Goal: Information Seeking & Learning: Learn about a topic

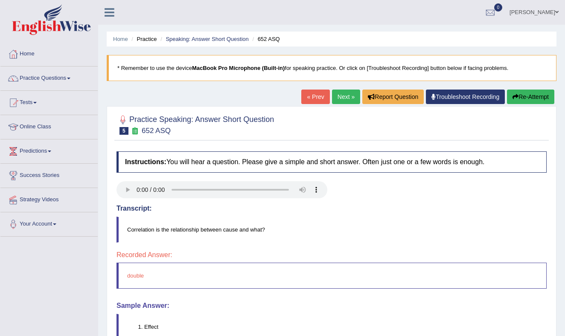
click at [537, 95] on button "Re-Attempt" at bounding box center [530, 97] width 47 height 15
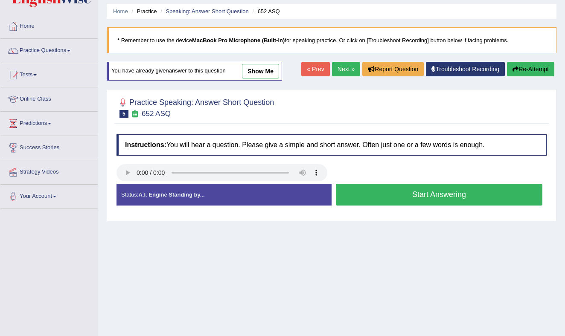
scroll to position [30, 0]
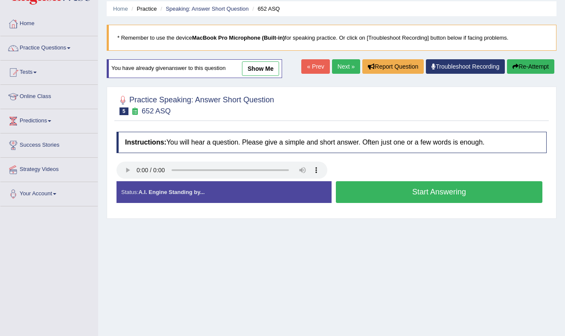
click at [380, 187] on button "Start Answering" at bounding box center [439, 192] width 206 height 22
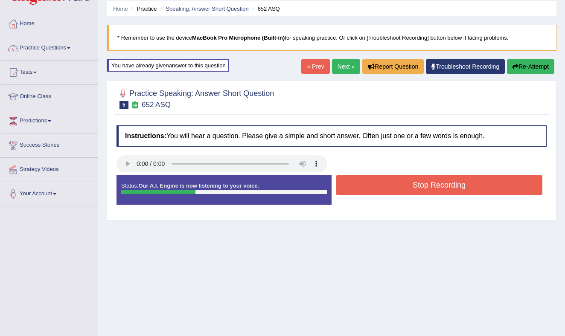
scroll to position [29, 0]
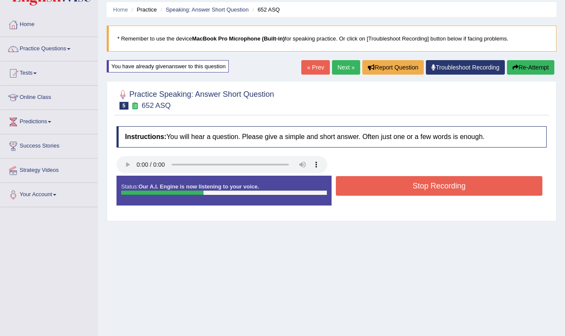
click at [380, 187] on button "Stop Recording" at bounding box center [439, 186] width 206 height 20
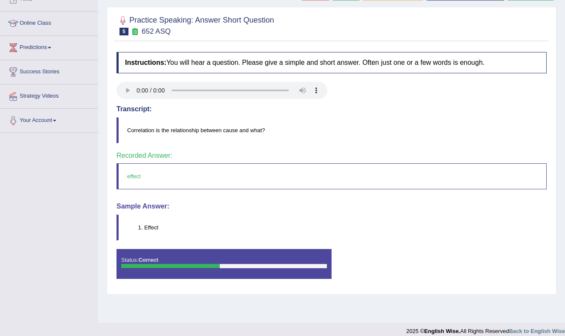
scroll to position [0, 0]
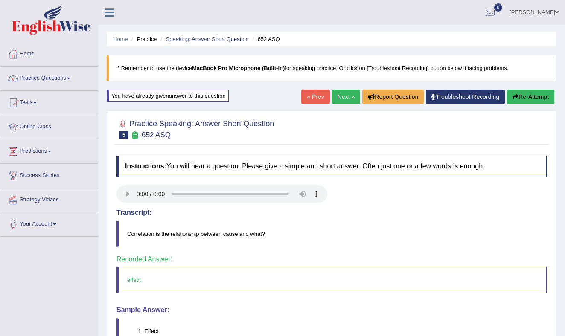
click at [345, 96] on link "Next »" at bounding box center [346, 97] width 28 height 15
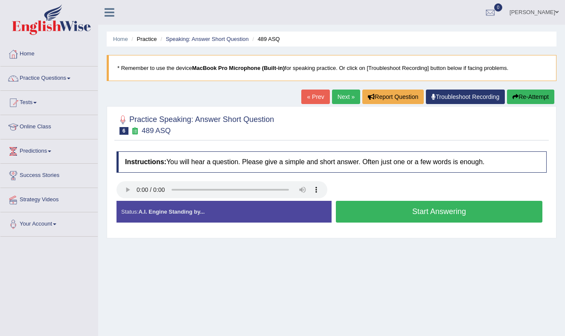
click at [394, 208] on button "Start Answering" at bounding box center [439, 212] width 206 height 22
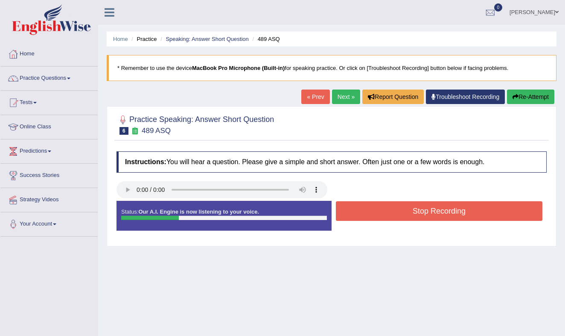
click at [394, 208] on button "Stop Recording" at bounding box center [439, 211] width 206 height 20
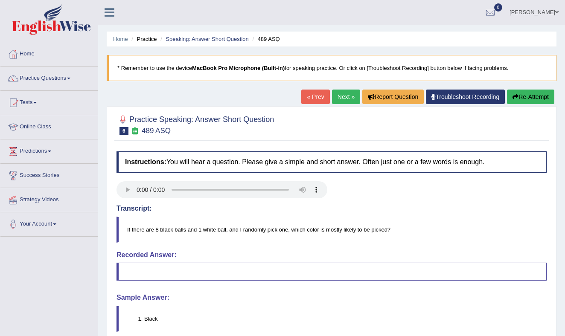
click at [339, 95] on link "Next »" at bounding box center [346, 97] width 28 height 15
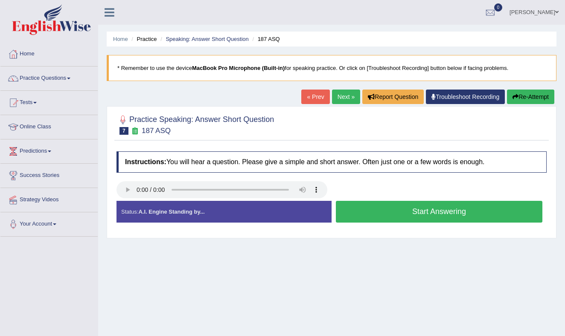
click at [408, 209] on button "Start Answering" at bounding box center [439, 212] width 206 height 22
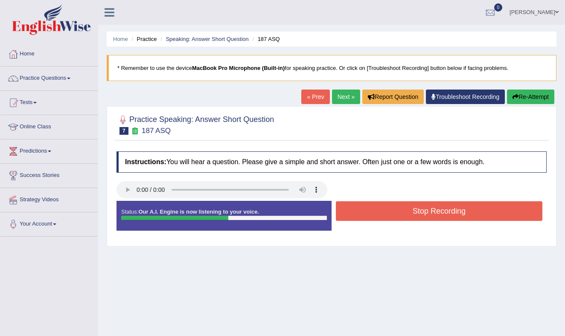
click at [408, 209] on button "Stop Recording" at bounding box center [439, 211] width 206 height 20
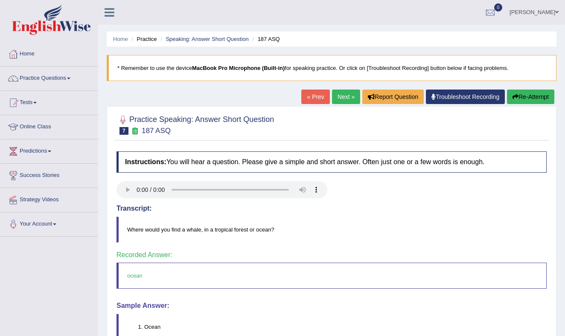
click at [340, 95] on link "Next »" at bounding box center [346, 97] width 28 height 15
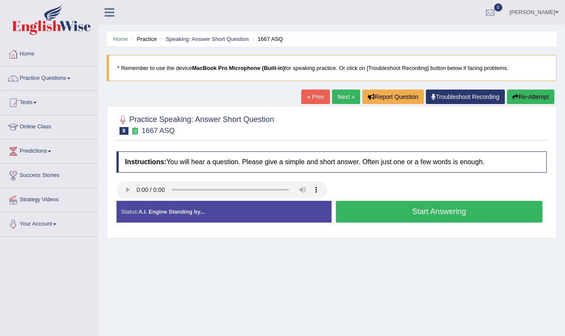
click at [380, 214] on button "Start Answering" at bounding box center [439, 212] width 206 height 22
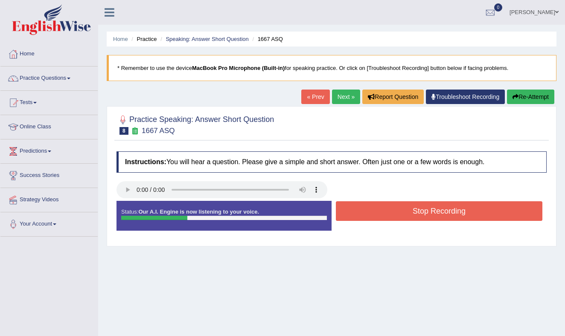
click at [380, 214] on button "Stop Recording" at bounding box center [439, 211] width 206 height 20
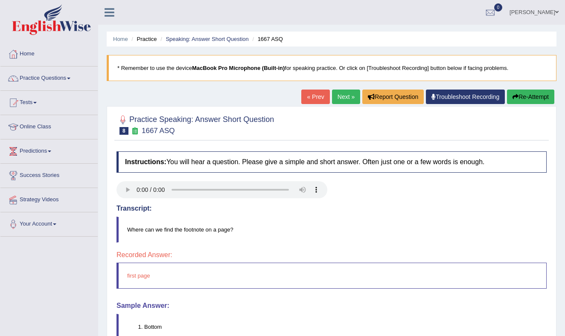
click at [339, 97] on link "Next »" at bounding box center [346, 97] width 28 height 15
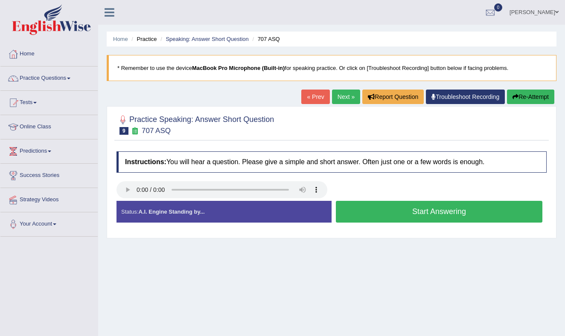
click at [413, 209] on button "Start Answering" at bounding box center [439, 212] width 206 height 22
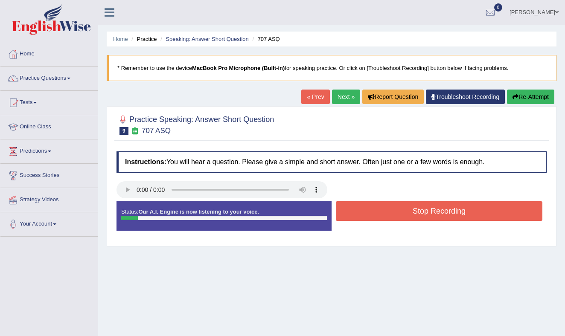
click at [413, 209] on button "Stop Recording" at bounding box center [439, 211] width 206 height 20
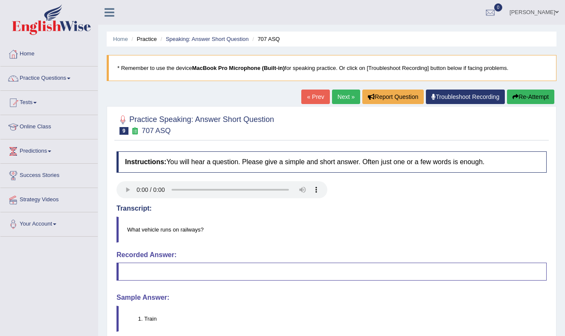
click at [338, 91] on link "Next »" at bounding box center [346, 97] width 28 height 15
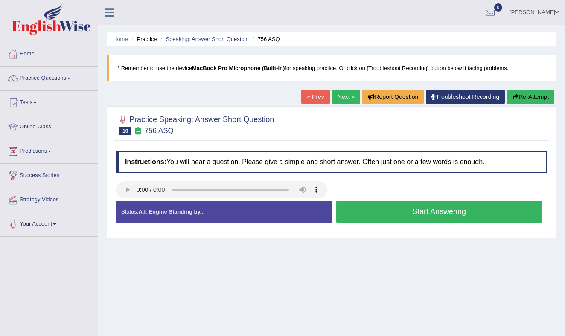
click at [392, 213] on button "Start Answering" at bounding box center [439, 212] width 206 height 22
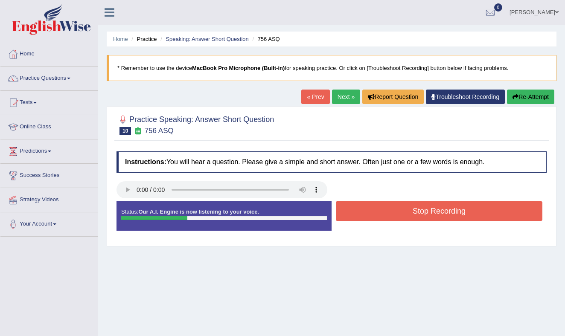
click at [392, 213] on button "Stop Recording" at bounding box center [439, 211] width 206 height 20
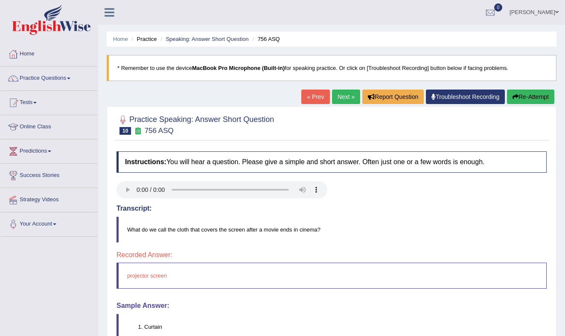
click at [338, 95] on link "Next »" at bounding box center [346, 97] width 28 height 15
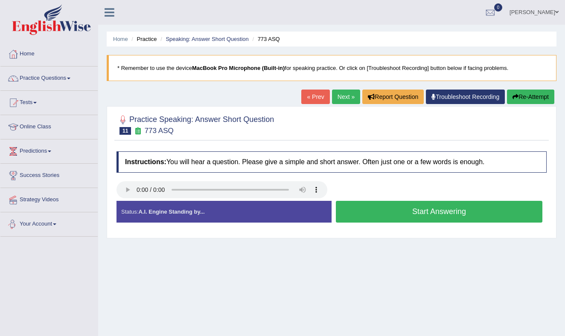
scroll to position [0, 0]
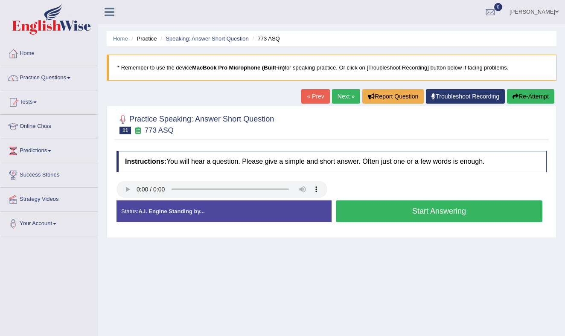
click at [424, 209] on button "Start Answering" at bounding box center [439, 211] width 206 height 22
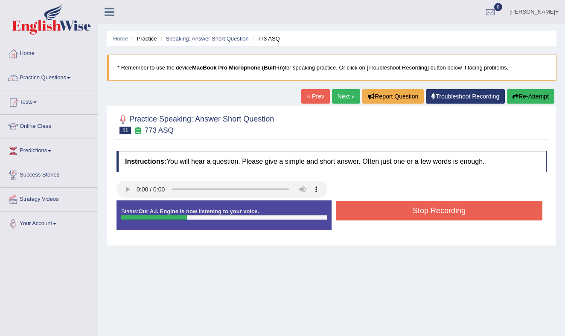
click at [424, 209] on button "Stop Recording" at bounding box center [439, 211] width 206 height 20
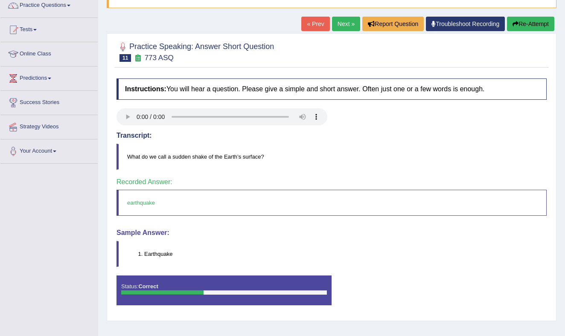
scroll to position [0, 0]
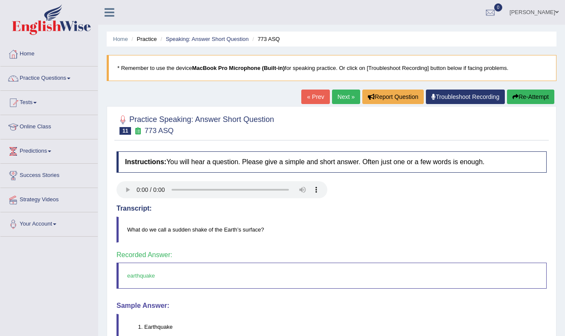
click at [337, 92] on link "Next »" at bounding box center [346, 97] width 28 height 15
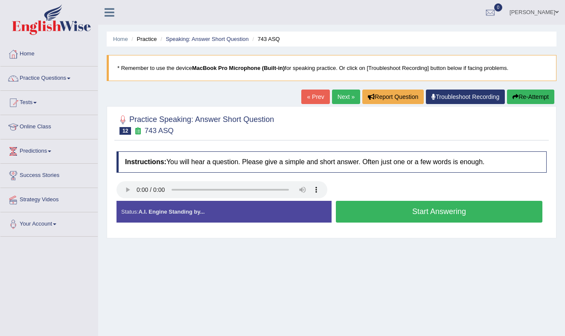
click at [411, 208] on button "Start Answering" at bounding box center [439, 212] width 206 height 22
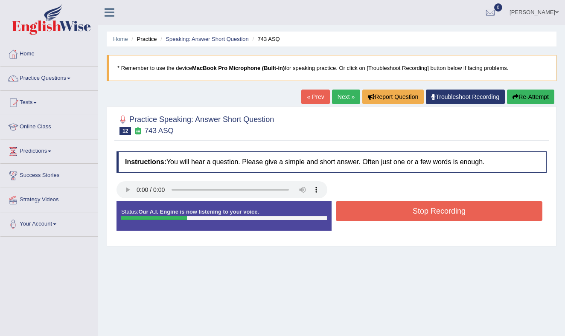
click at [411, 208] on button "Stop Recording" at bounding box center [439, 211] width 206 height 20
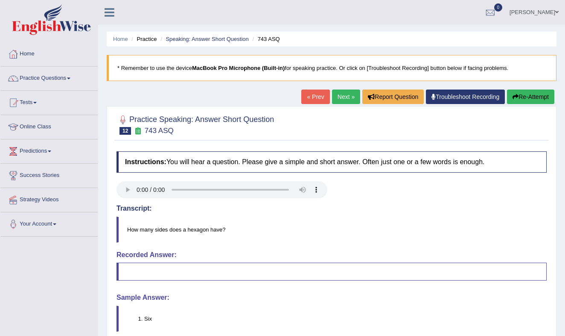
click at [338, 95] on link "Next »" at bounding box center [346, 97] width 28 height 15
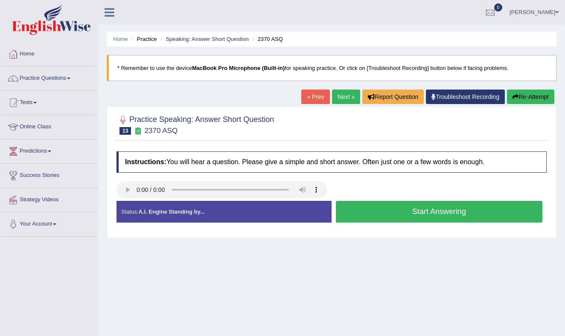
click at [400, 209] on button "Start Answering" at bounding box center [439, 212] width 206 height 22
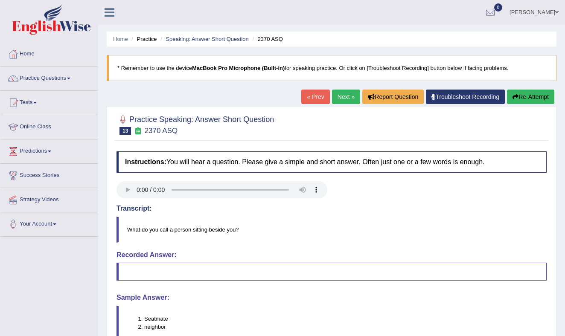
click at [342, 95] on link "Next »" at bounding box center [346, 97] width 28 height 15
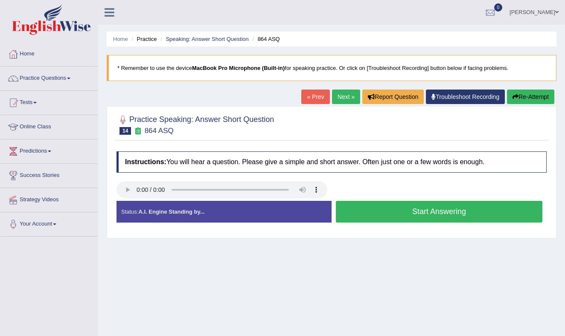
click at [378, 214] on button "Start Answering" at bounding box center [439, 212] width 206 height 22
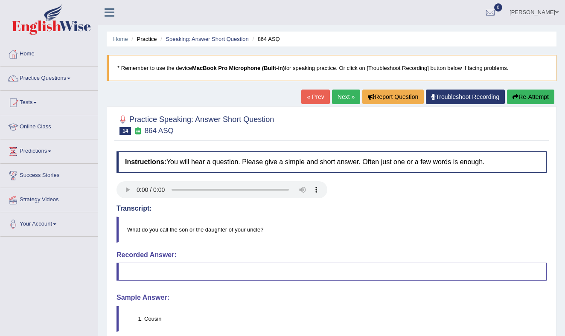
click at [340, 95] on link "Next »" at bounding box center [346, 97] width 28 height 15
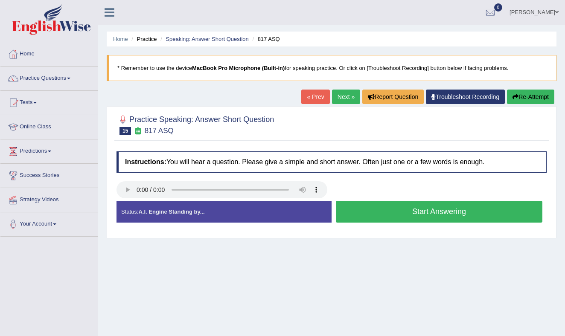
scroll to position [0, 0]
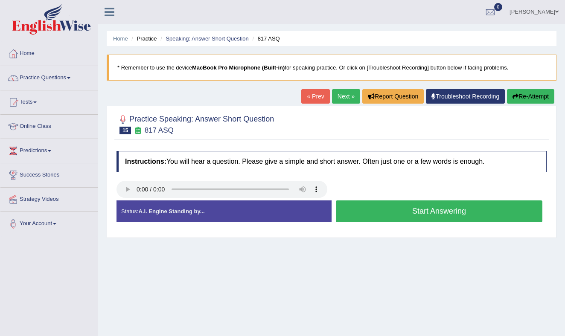
click at [372, 212] on button "Start Answering" at bounding box center [439, 211] width 206 height 22
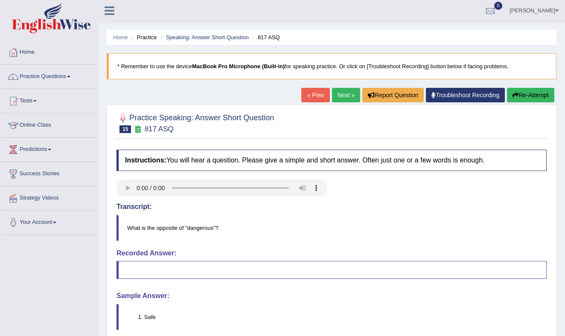
scroll to position [0, 0]
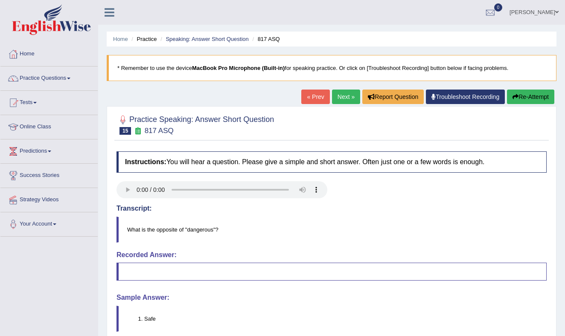
click at [339, 96] on link "Next »" at bounding box center [346, 97] width 28 height 15
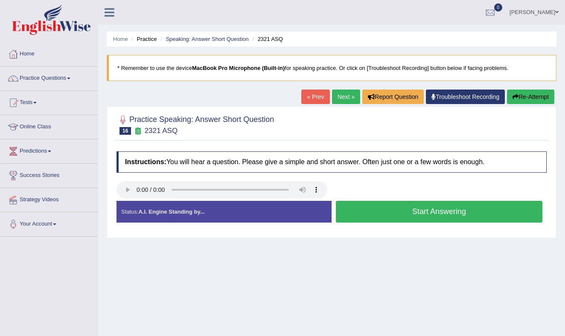
click at [399, 207] on button "Start Answering" at bounding box center [439, 212] width 206 height 22
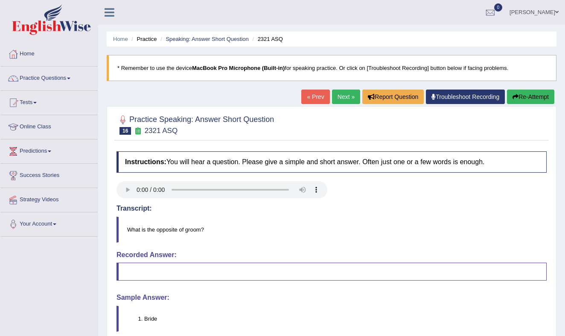
click at [339, 98] on link "Next »" at bounding box center [346, 97] width 28 height 15
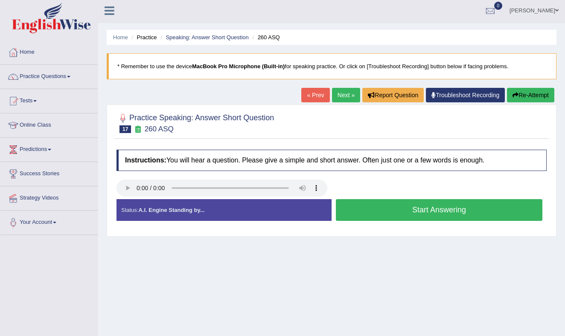
scroll to position [2, 0]
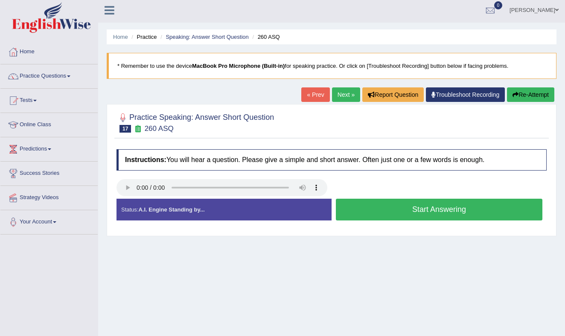
click at [386, 207] on button "Start Answering" at bounding box center [439, 210] width 206 height 22
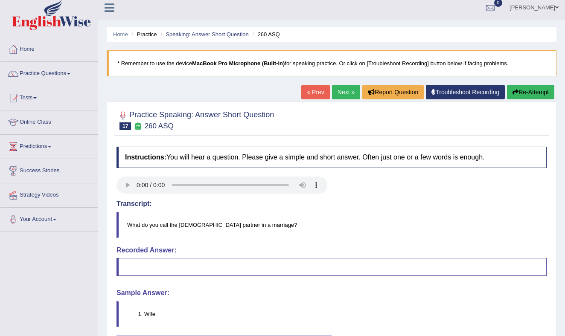
scroll to position [6, 0]
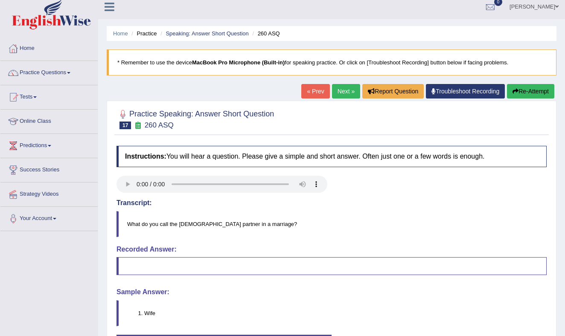
click at [339, 89] on link "Next »" at bounding box center [346, 91] width 28 height 15
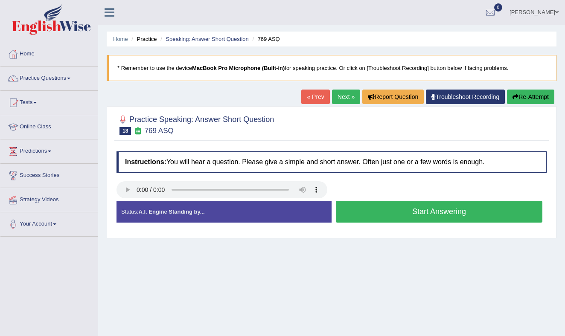
click at [397, 212] on button "Start Answering" at bounding box center [439, 212] width 206 height 22
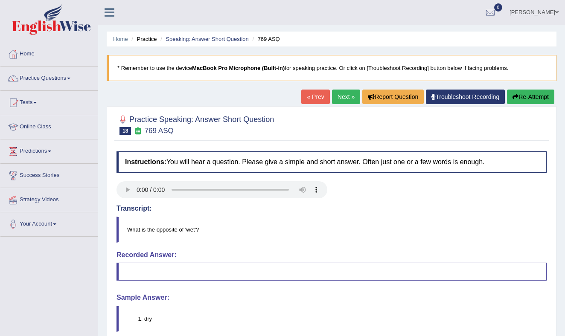
click at [339, 94] on link "Next »" at bounding box center [346, 97] width 28 height 15
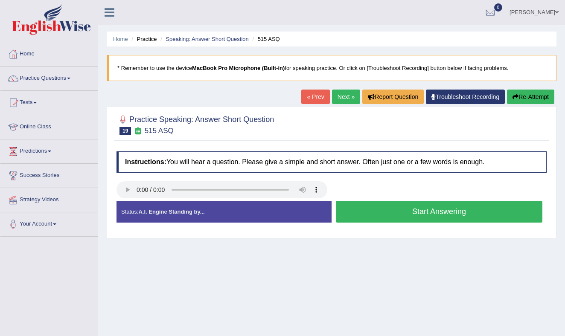
click at [409, 210] on button "Start Answering" at bounding box center [439, 212] width 206 height 22
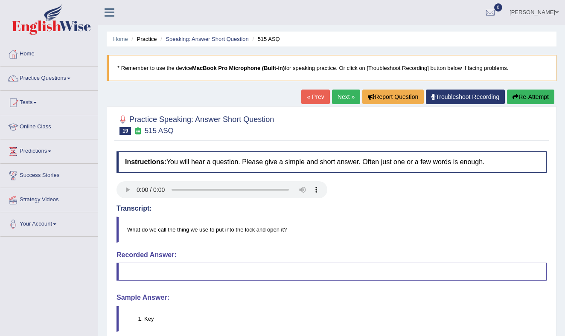
click at [337, 94] on link "Next »" at bounding box center [346, 97] width 28 height 15
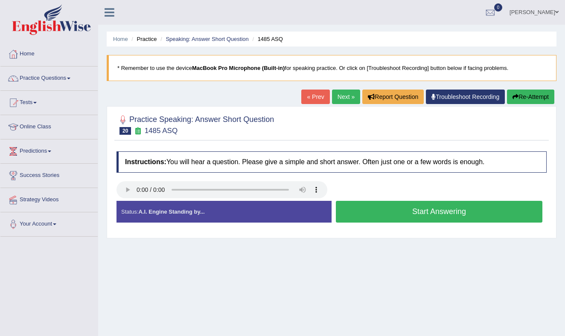
click at [403, 212] on button "Start Answering" at bounding box center [439, 212] width 206 height 22
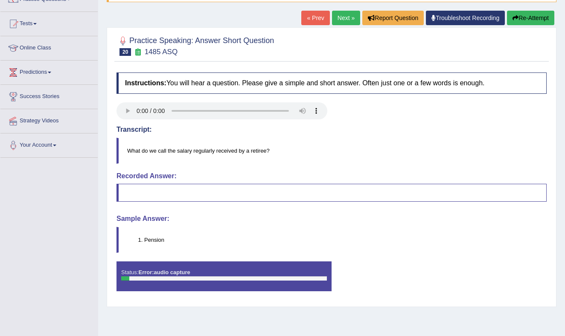
scroll to position [80, 0]
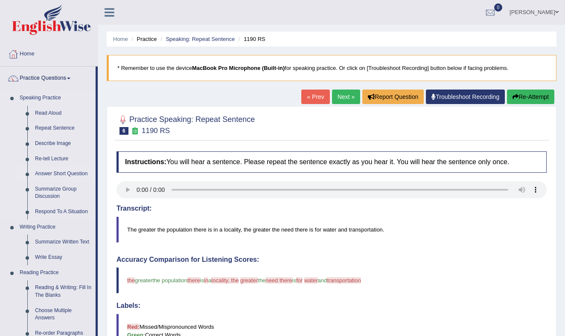
click at [55, 173] on link "Answer Short Question" at bounding box center [63, 173] width 64 height 15
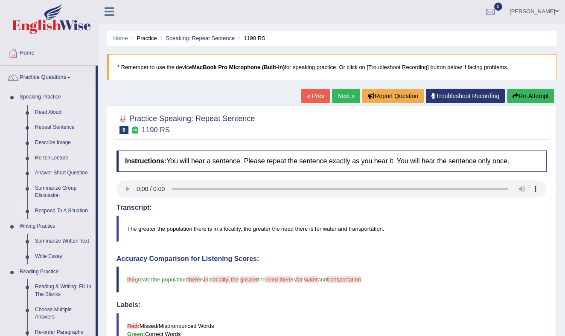
click at [49, 210] on link "Respond To A Situation" at bounding box center [63, 210] width 64 height 15
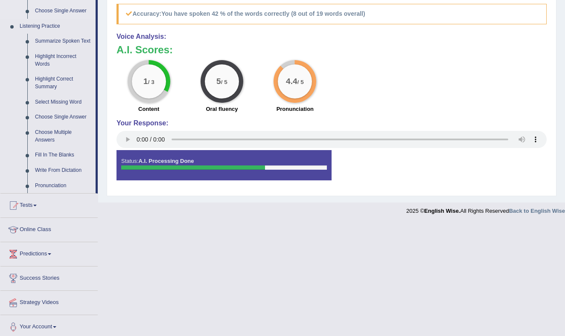
scroll to position [364, 0]
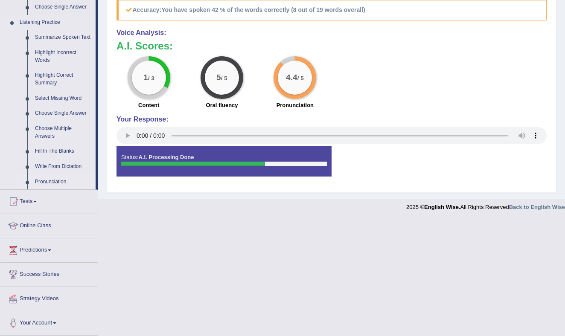
click at [54, 181] on link "Pronunciation" at bounding box center [63, 181] width 64 height 15
click at [64, 164] on link "Write From Dictation" at bounding box center [63, 166] width 64 height 15
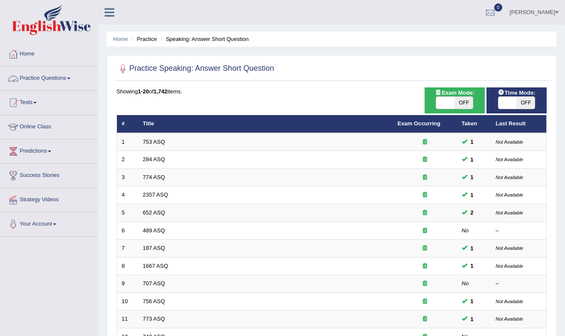
click at [64, 78] on link "Practice Questions" at bounding box center [48, 77] width 97 height 21
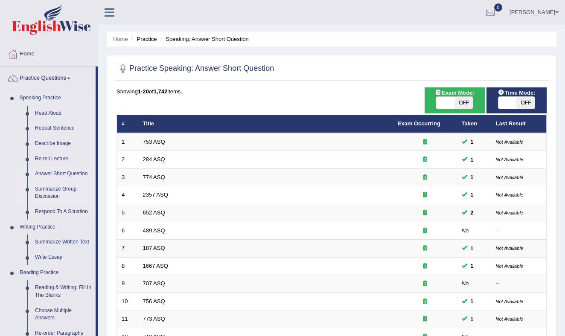
click at [52, 192] on link "Summarize Group Discussion" at bounding box center [63, 193] width 64 height 23
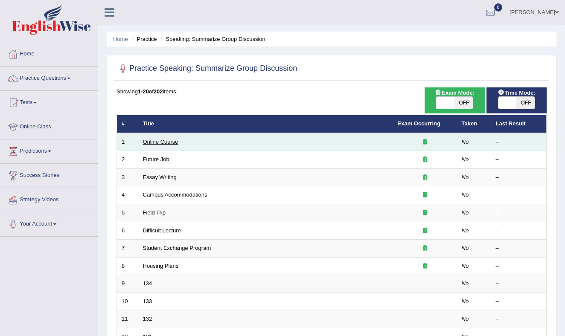
click at [170, 141] on link "Online Course" at bounding box center [160, 142] width 35 height 6
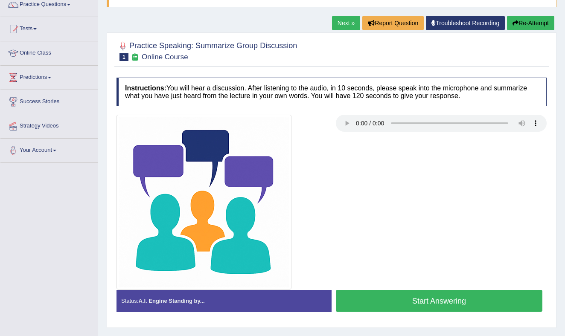
scroll to position [80, 0]
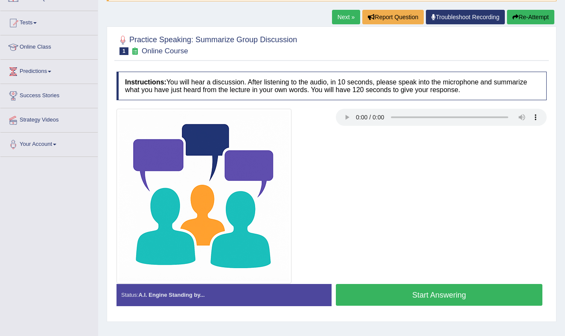
click at [383, 299] on button "Start Answering" at bounding box center [439, 295] width 206 height 22
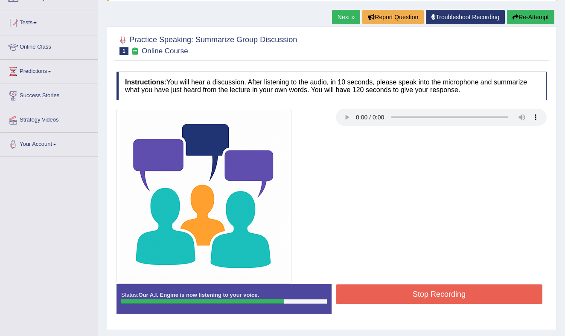
click at [383, 299] on button "Stop Recording" at bounding box center [439, 294] width 206 height 20
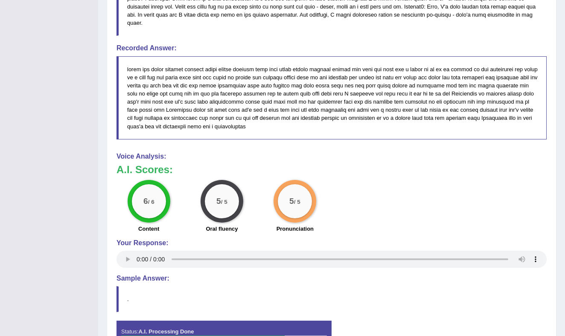
scroll to position [525, 0]
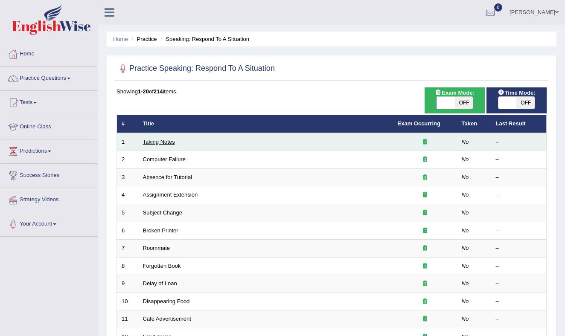
click at [155, 141] on link "Taking Notes" at bounding box center [159, 142] width 32 height 6
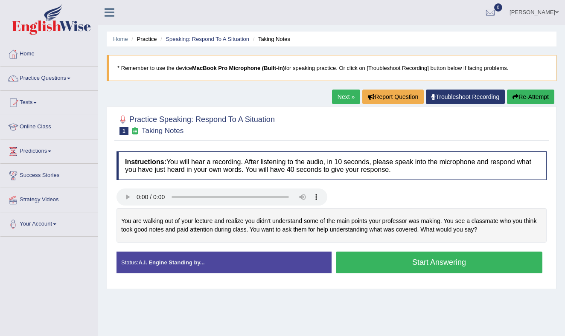
click at [381, 263] on button "Start Answering" at bounding box center [439, 263] width 206 height 22
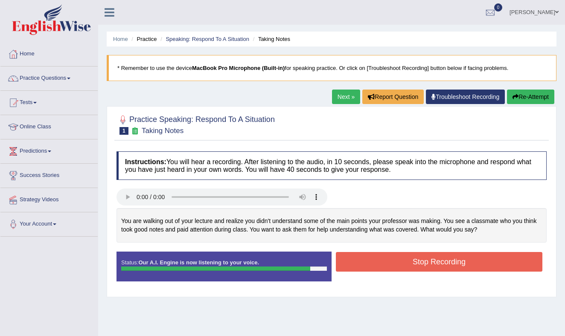
click at [414, 262] on button "Stop Recording" at bounding box center [439, 262] width 206 height 20
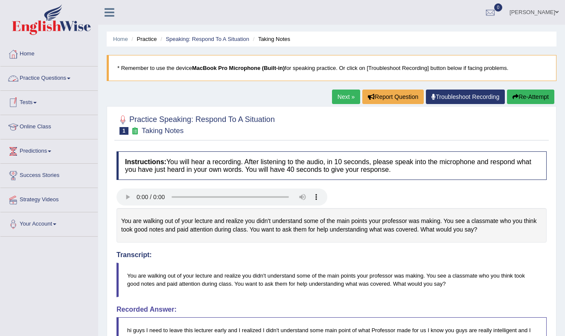
click at [69, 77] on link "Practice Questions" at bounding box center [48, 77] width 97 height 21
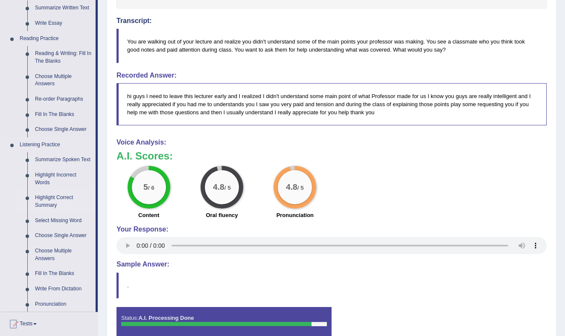
scroll to position [235, 0]
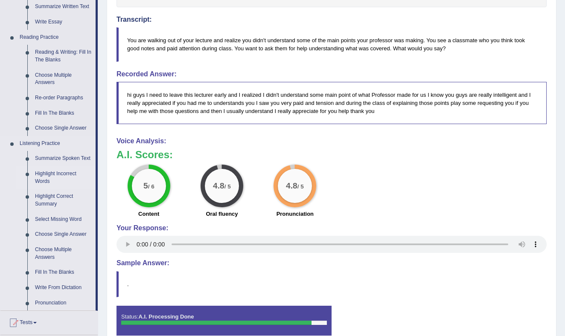
click at [49, 181] on link "Highlight Incorrect Words" at bounding box center [63, 177] width 64 height 23
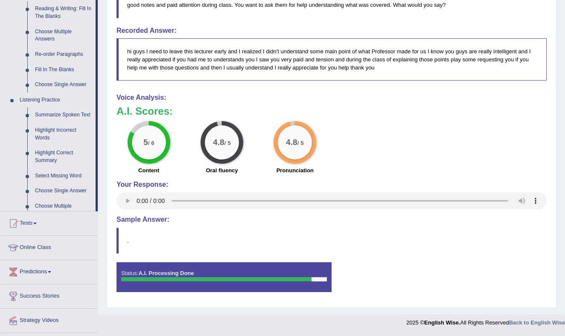
scroll to position [364, 0]
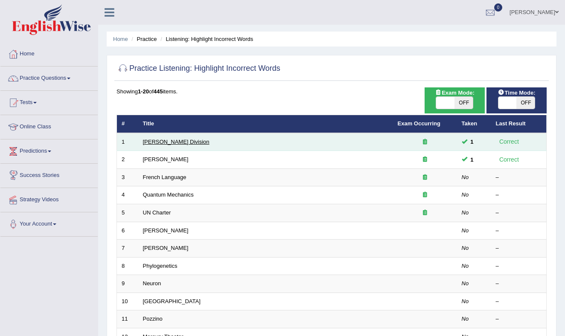
click at [164, 140] on link "[PERSON_NAME] Division" at bounding box center [176, 142] width 67 height 6
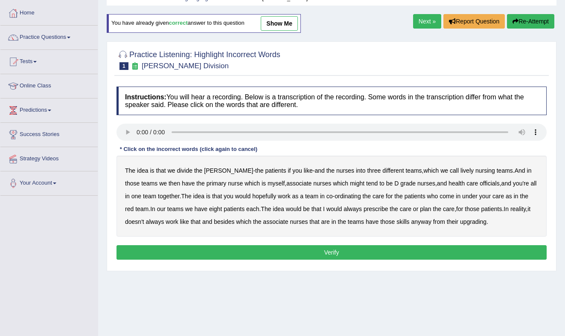
scroll to position [41, 0]
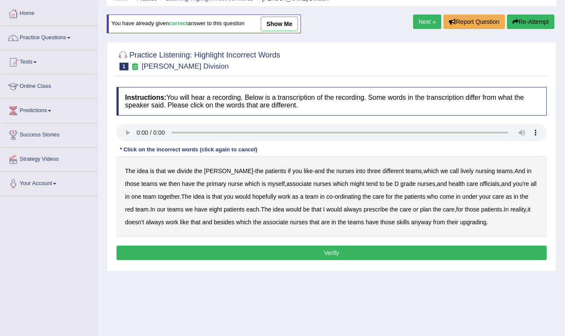
click at [460, 172] on b "lively" at bounding box center [466, 171] width 13 height 7
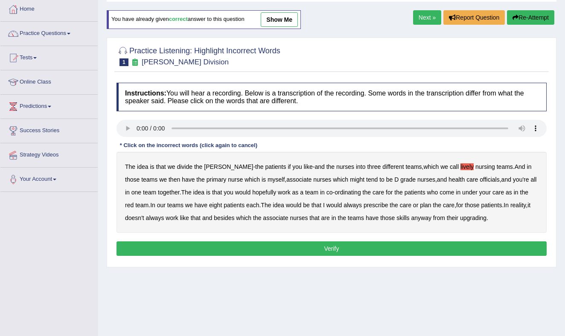
scroll to position [44, 0]
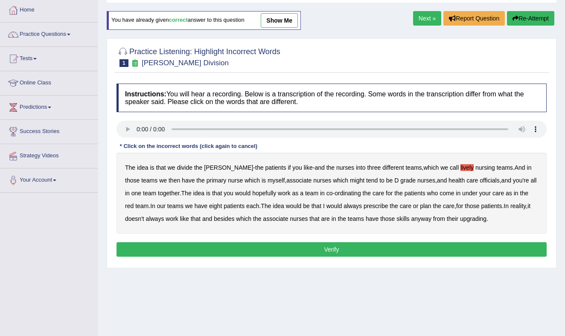
click at [350, 180] on b "might" at bounding box center [357, 180] width 15 height 7
click at [480, 180] on b "officials" at bounding box center [489, 180] width 20 height 7
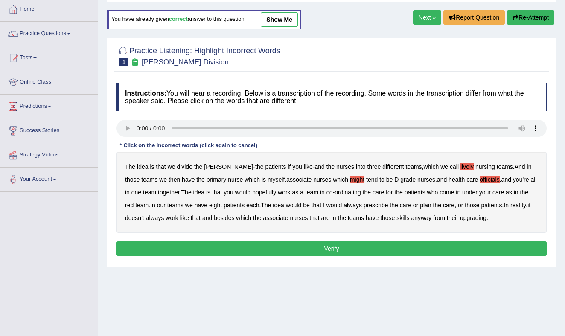
scroll to position [43, 0]
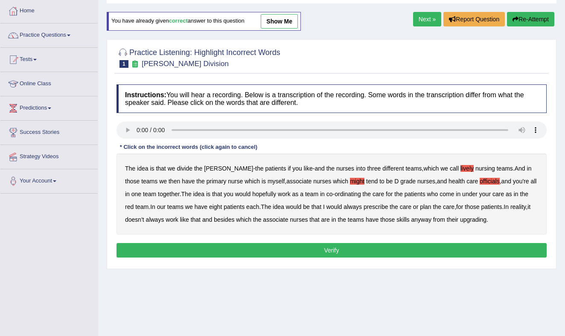
click at [483, 219] on b "upgrading" at bounding box center [473, 219] width 26 height 7
click at [346, 249] on button "Verify" at bounding box center [331, 250] width 430 height 15
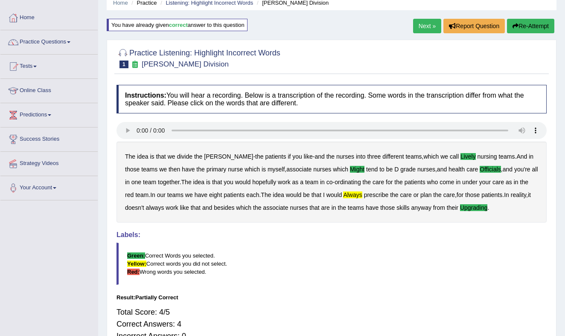
scroll to position [0, 0]
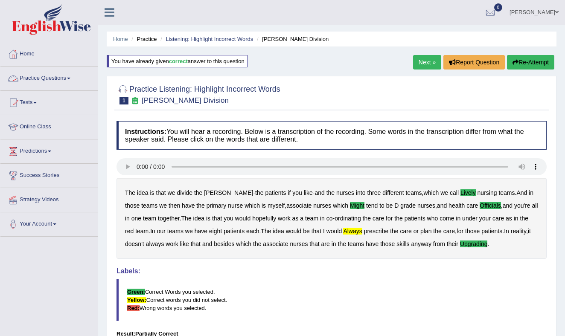
click at [71, 76] on link "Practice Questions" at bounding box center [48, 77] width 97 height 21
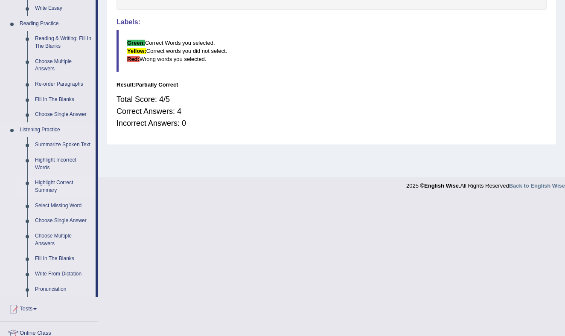
click at [53, 195] on link "Highlight Correct Summary" at bounding box center [63, 186] width 64 height 23
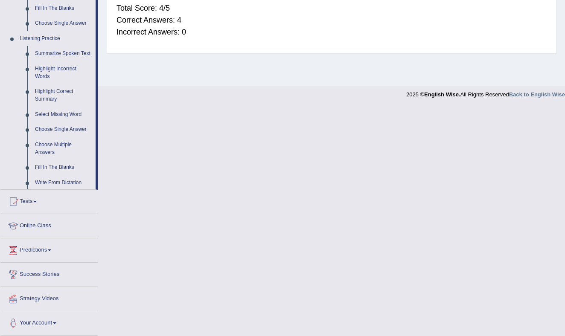
scroll to position [364, 0]
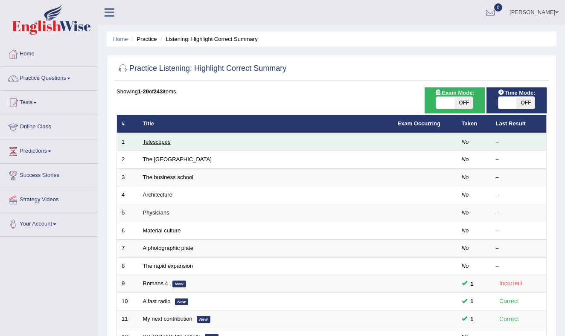
click at [169, 143] on link "Telescopes" at bounding box center [157, 142] width 28 height 6
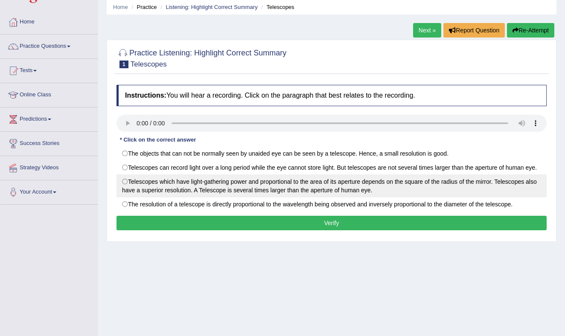
scroll to position [32, 0]
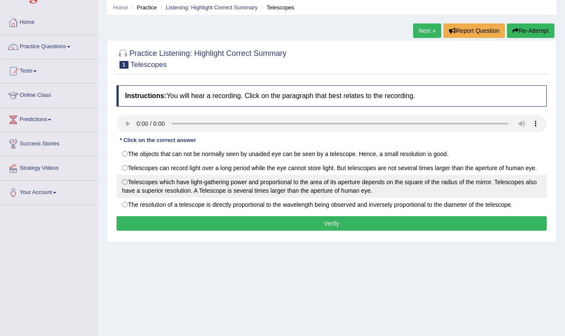
click at [125, 180] on label "Telescopes which have light-gathering power and proportional to the area of its…" at bounding box center [331, 186] width 430 height 23
radio input "true"
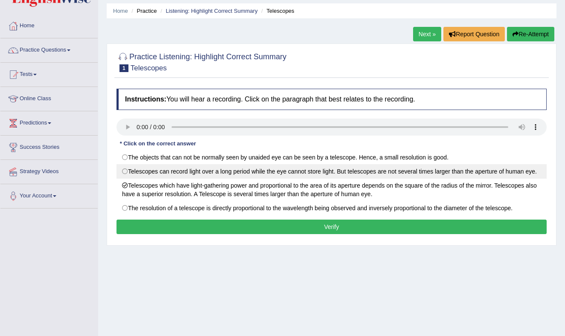
scroll to position [29, 0]
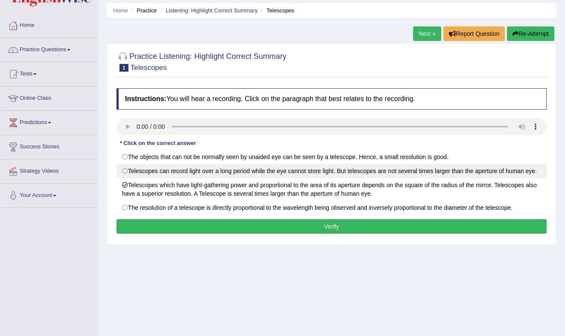
click at [128, 170] on label "Telescopes can record light over a long period while the eye cannot store light…" at bounding box center [331, 171] width 430 height 15
radio input "true"
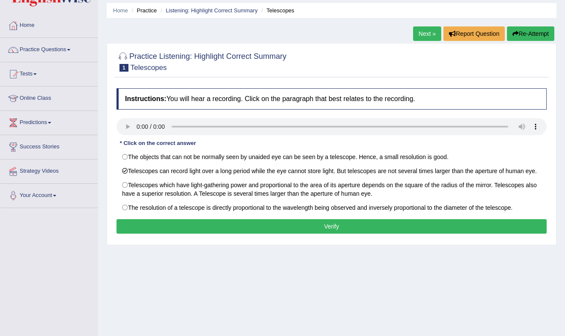
click at [320, 225] on button "Verify" at bounding box center [331, 226] width 430 height 15
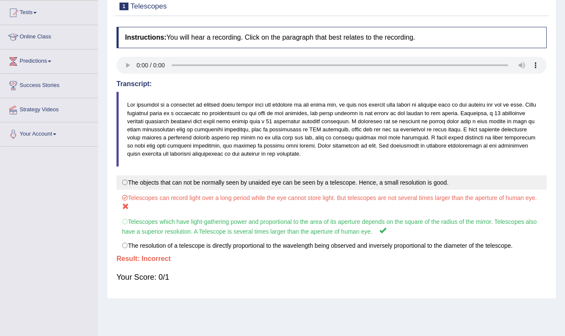
scroll to position [112, 0]
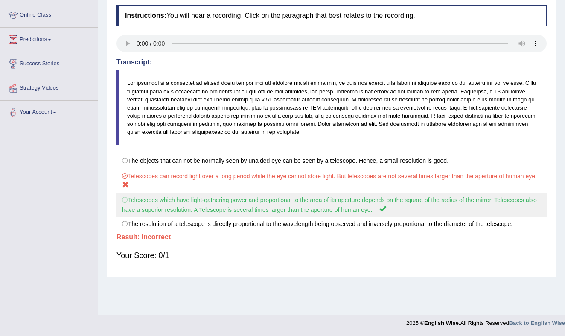
click at [125, 199] on label "Telescopes which have light-gathering power and proportional to the area of its…" at bounding box center [331, 205] width 430 height 24
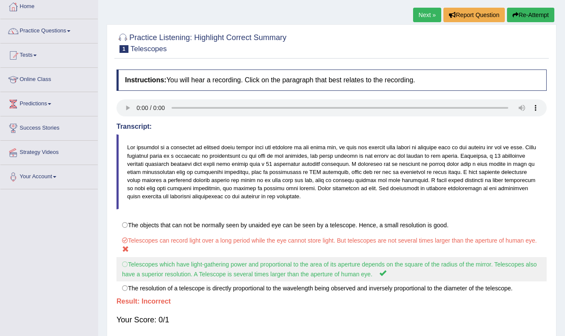
scroll to position [0, 0]
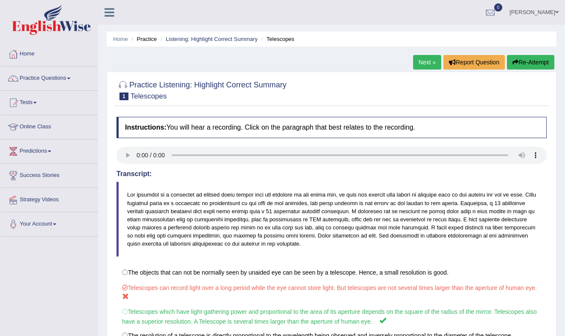
click at [421, 61] on link "Next »" at bounding box center [427, 62] width 28 height 15
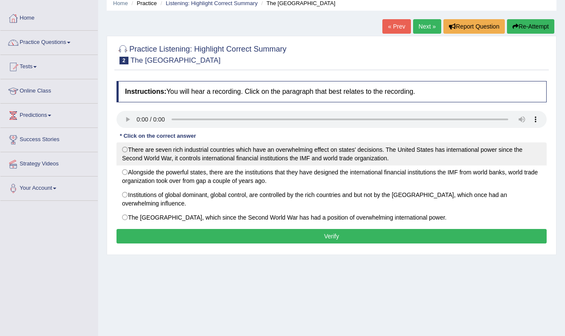
scroll to position [32, 0]
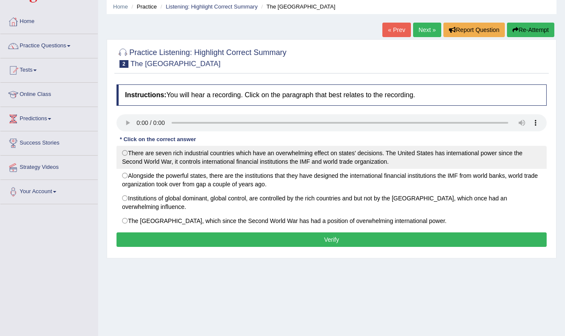
click at [127, 151] on label "There are seven rich industrial countries which have an overwhelming effect on …" at bounding box center [331, 157] width 430 height 23
radio input "true"
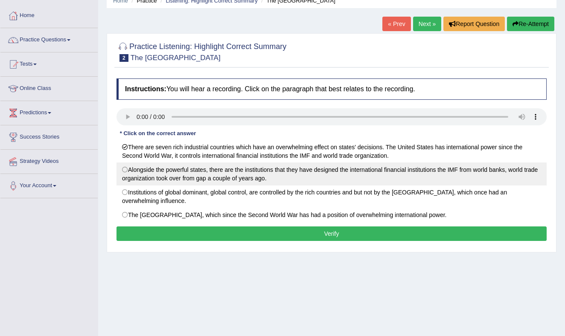
scroll to position [40, 0]
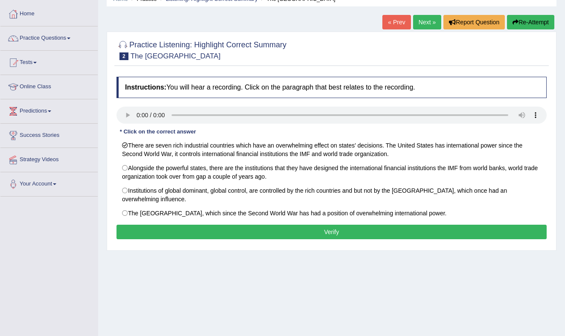
click at [334, 229] on button "Verify" at bounding box center [331, 232] width 430 height 15
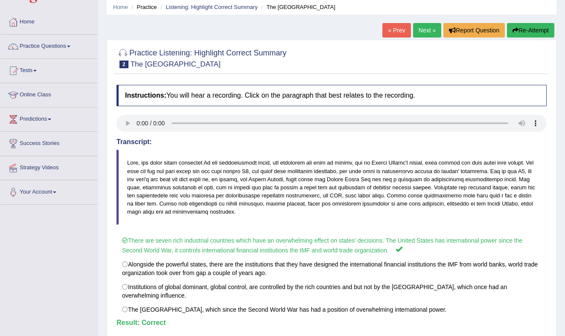
scroll to position [0, 0]
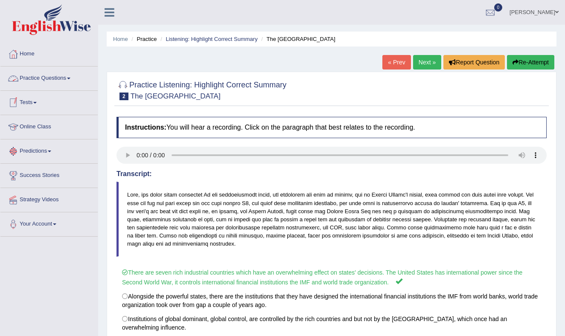
click at [69, 76] on link "Practice Questions" at bounding box center [48, 77] width 97 height 21
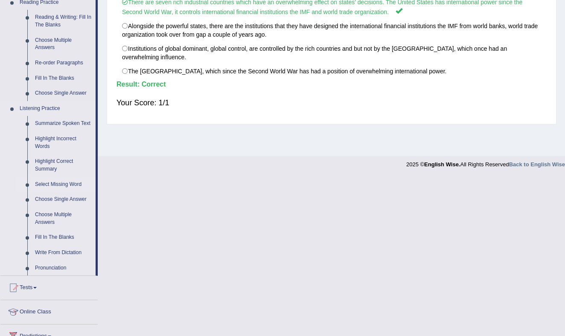
scroll to position [271, 0]
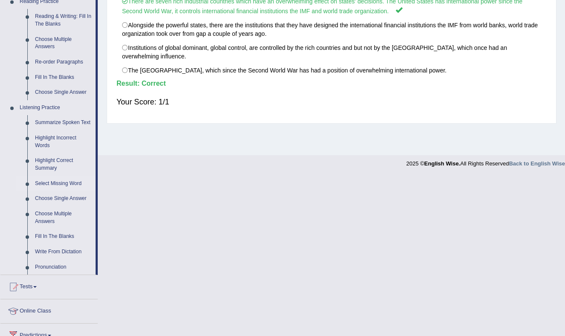
click at [63, 189] on link "Select Missing Word" at bounding box center [63, 183] width 64 height 15
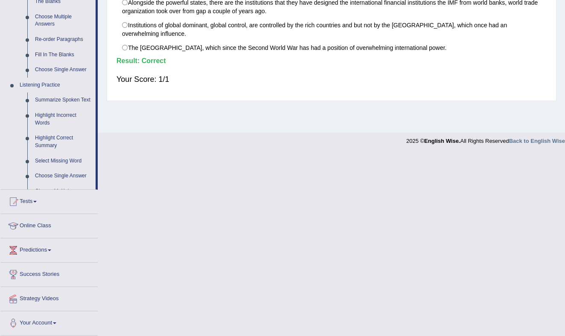
scroll to position [364, 0]
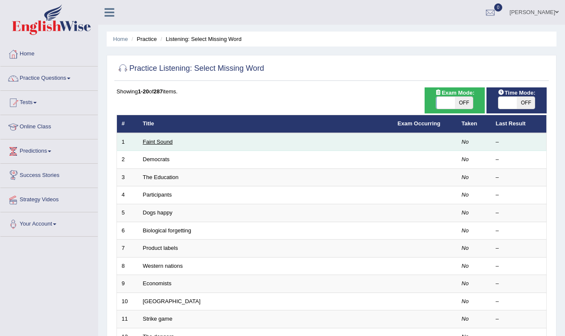
click at [161, 143] on link "Faint Sound" at bounding box center [158, 142] width 30 height 6
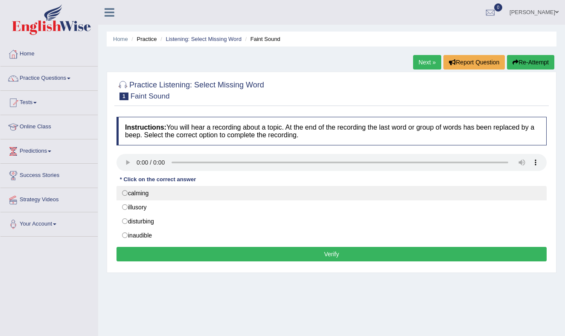
click at [125, 191] on label "calming" at bounding box center [331, 193] width 430 height 15
radio input "true"
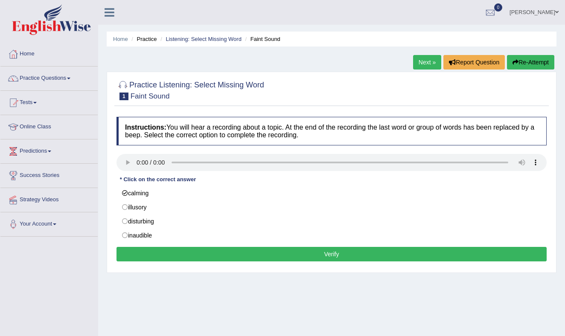
click at [239, 252] on button "Verify" at bounding box center [331, 254] width 430 height 15
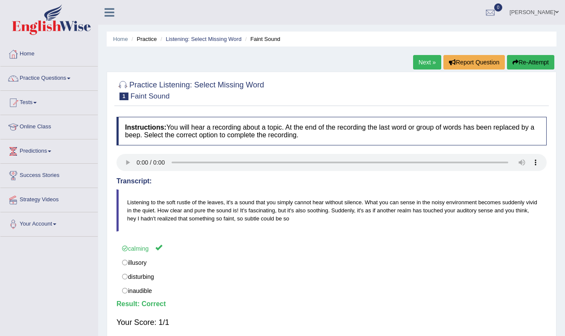
click at [417, 61] on link "Next »" at bounding box center [427, 62] width 28 height 15
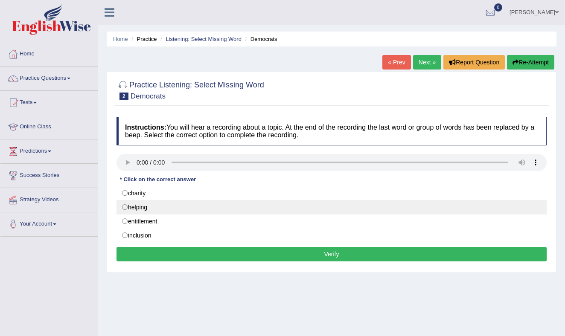
click at [125, 207] on label "helping" at bounding box center [331, 207] width 430 height 15
radio input "true"
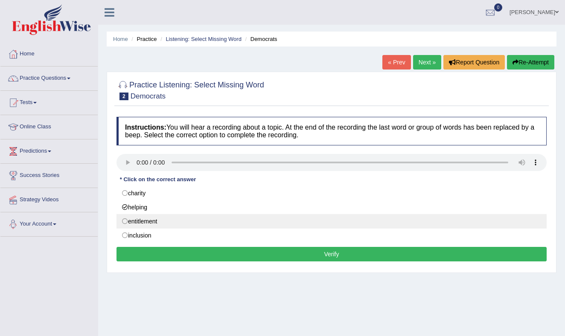
click at [125, 221] on label "entitlement" at bounding box center [331, 221] width 430 height 15
radio input "true"
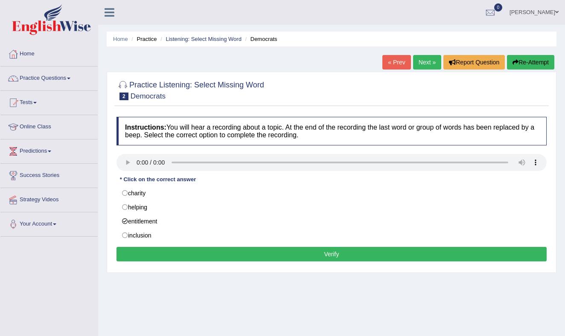
click at [255, 253] on button "Verify" at bounding box center [331, 254] width 430 height 15
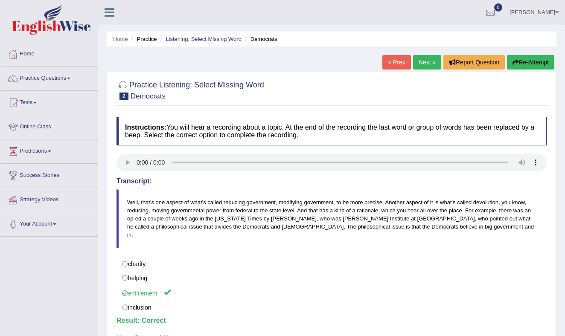
click at [424, 61] on link "Next »" at bounding box center [427, 62] width 28 height 15
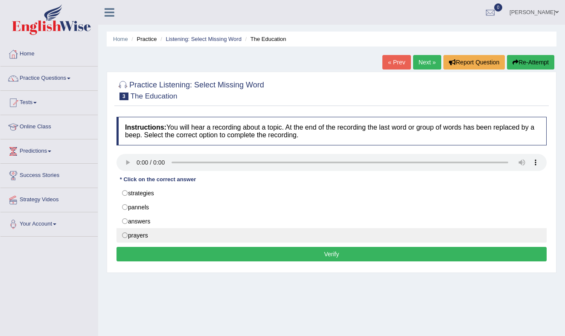
click at [125, 235] on label "prayers" at bounding box center [331, 235] width 430 height 15
radio input "true"
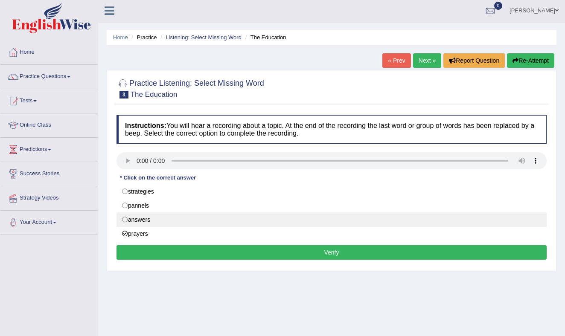
scroll to position [6, 0]
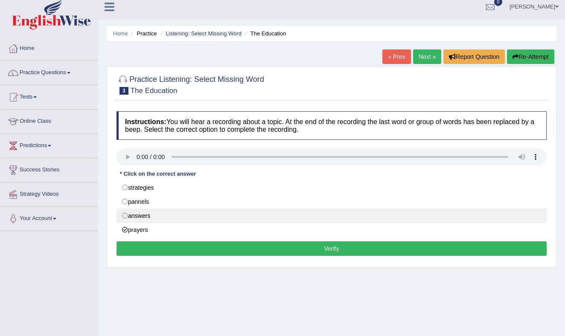
click at [126, 214] on label "answers" at bounding box center [331, 216] width 430 height 15
radio input "true"
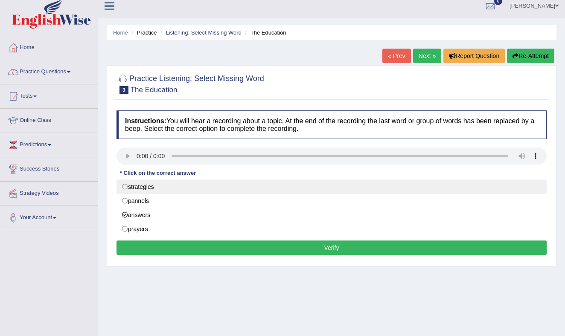
click at [124, 185] on label "strategies" at bounding box center [331, 187] width 430 height 15
radio input "true"
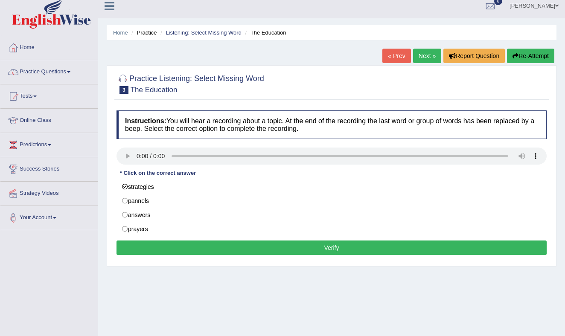
click at [299, 246] on button "Verify" at bounding box center [331, 248] width 430 height 15
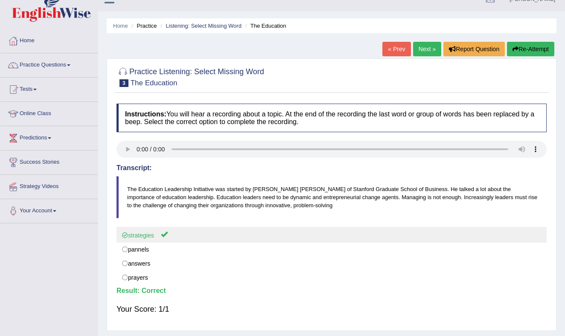
scroll to position [0, 0]
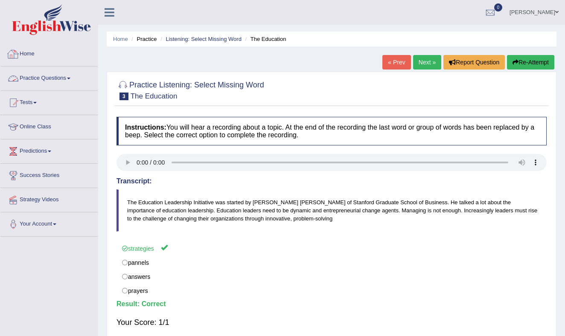
click at [73, 77] on link "Practice Questions" at bounding box center [48, 77] width 97 height 21
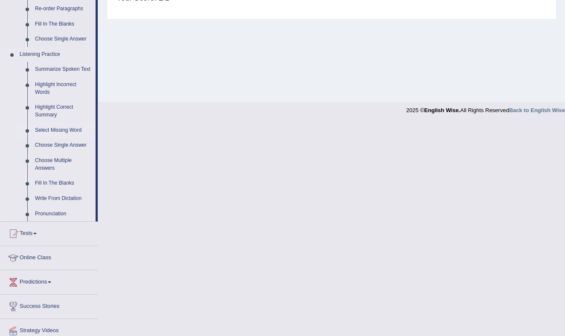
scroll to position [325, 0]
click at [65, 151] on link "Choose Single Answer" at bounding box center [63, 144] width 64 height 15
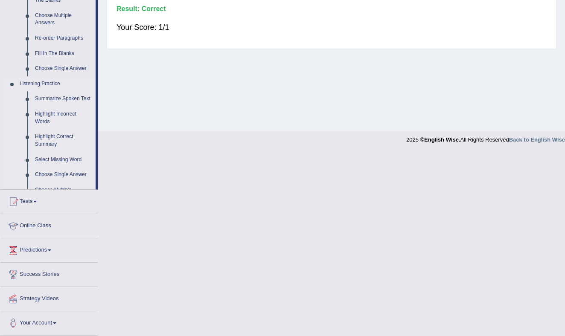
scroll to position [364, 0]
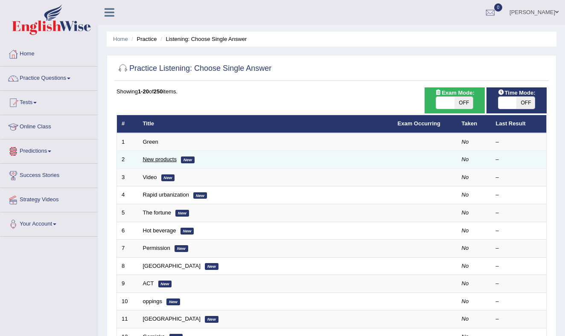
click at [163, 160] on link "New products" at bounding box center [160, 159] width 34 height 6
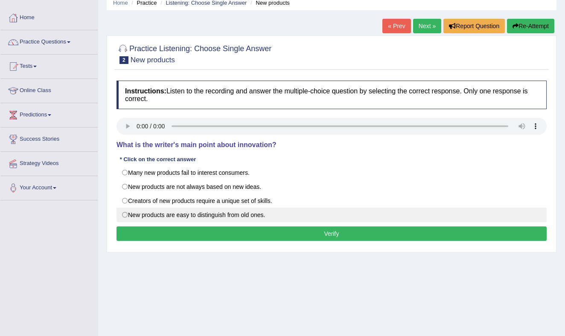
scroll to position [37, 0]
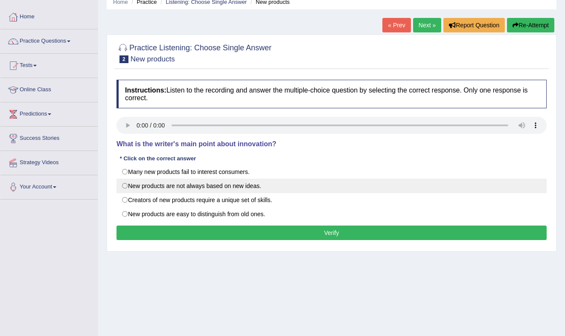
click at [125, 185] on label "New products are not always based on new ideas." at bounding box center [331, 186] width 430 height 15
radio input "true"
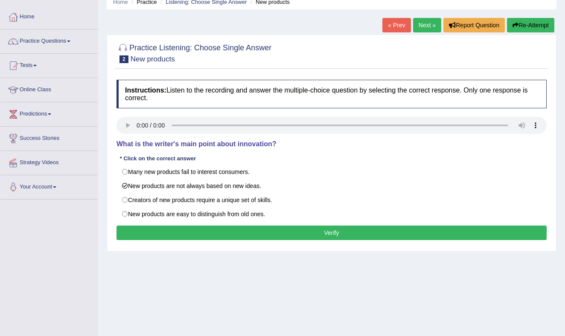
click at [290, 233] on button "Verify" at bounding box center [331, 233] width 430 height 15
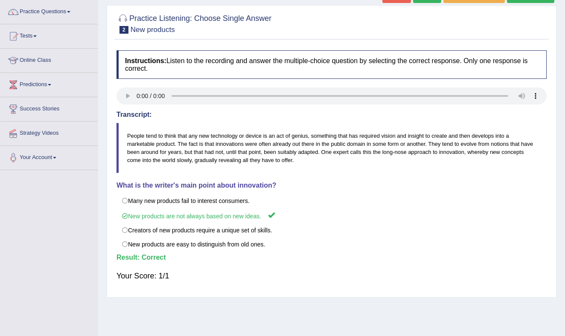
scroll to position [0, 0]
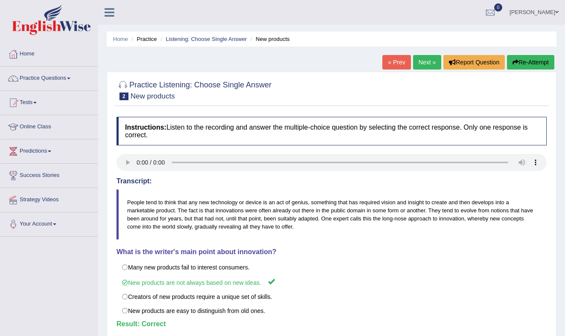
click at [422, 62] on link "Next »" at bounding box center [427, 62] width 28 height 15
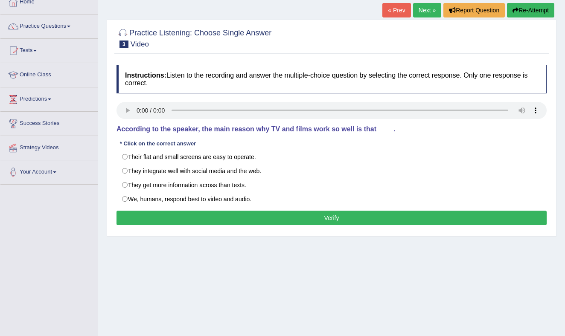
scroll to position [52, 0]
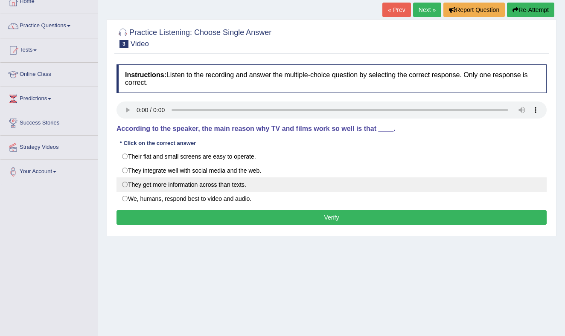
click at [126, 183] on label "They get more information across than texts." at bounding box center [331, 184] width 430 height 15
radio input "true"
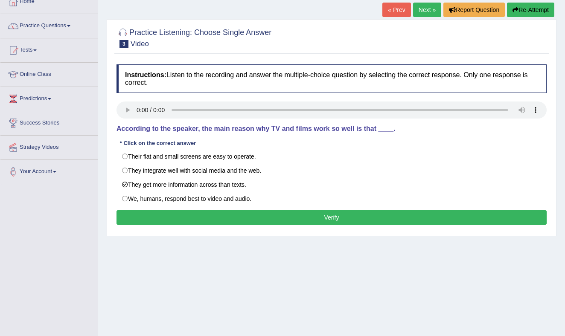
click at [264, 212] on button "Verify" at bounding box center [331, 217] width 430 height 15
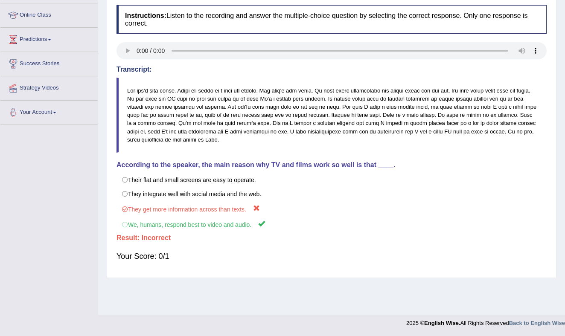
scroll to position [0, 0]
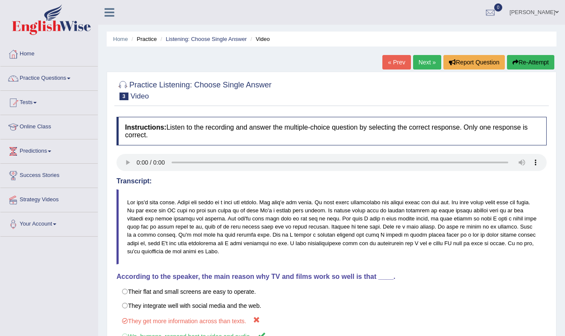
click at [424, 60] on link "Next »" at bounding box center [427, 62] width 28 height 15
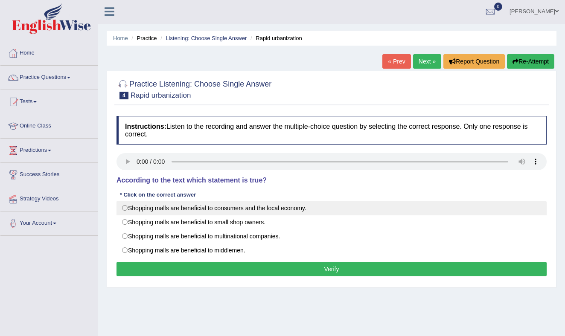
scroll to position [2, 0]
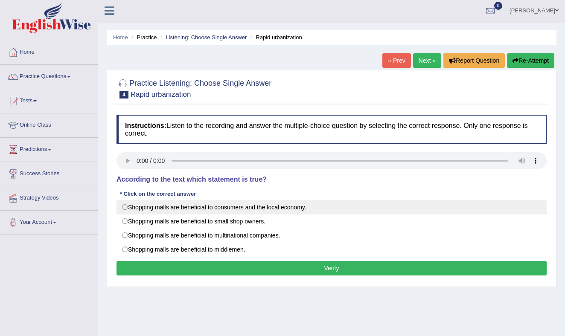
click at [125, 207] on label "Shopping malls are beneficial to consumers and the local economy." at bounding box center [331, 207] width 430 height 15
radio input "true"
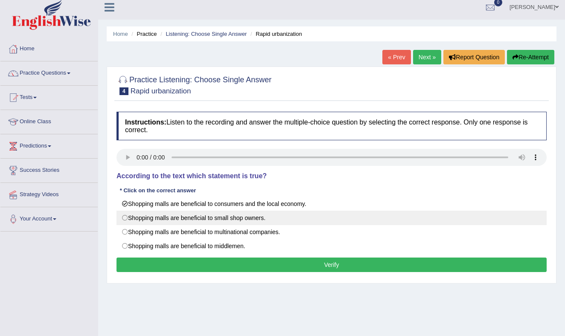
scroll to position [7, 0]
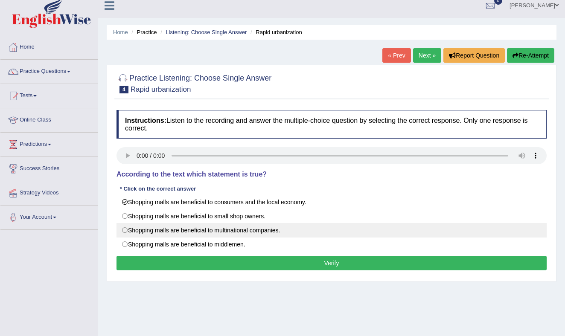
click at [126, 230] on label "Shopping malls are beneficial to multinational companies." at bounding box center [331, 230] width 430 height 15
radio input "true"
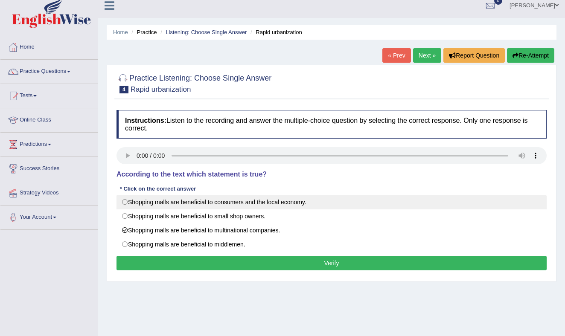
click at [126, 201] on label "Shopping malls are beneficial to consumers and the local economy." at bounding box center [331, 202] width 430 height 15
radio input "true"
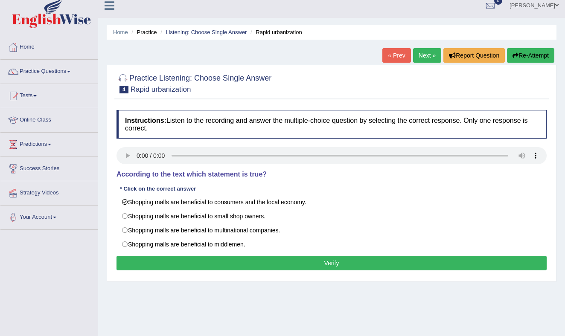
click at [309, 264] on button "Verify" at bounding box center [331, 263] width 430 height 15
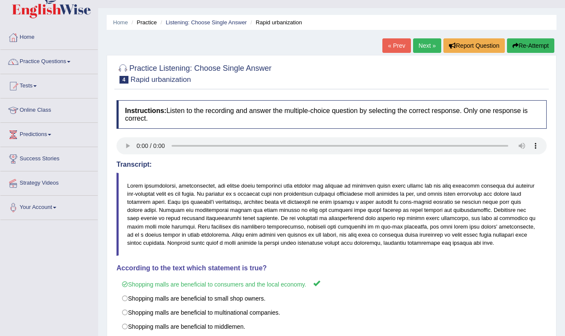
scroll to position [0, 0]
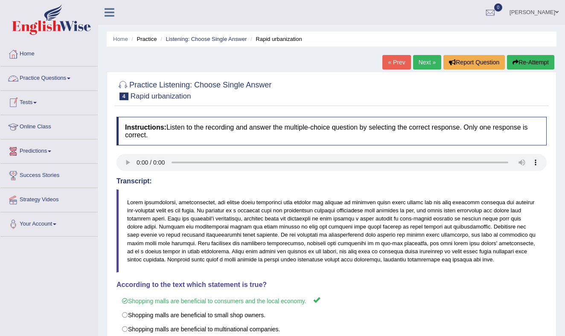
click at [67, 79] on link "Practice Questions" at bounding box center [48, 77] width 97 height 21
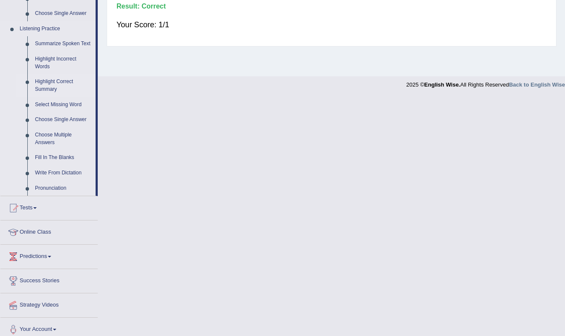
scroll to position [351, 0]
click at [53, 145] on link "Choose Multiple Answers" at bounding box center [63, 137] width 64 height 23
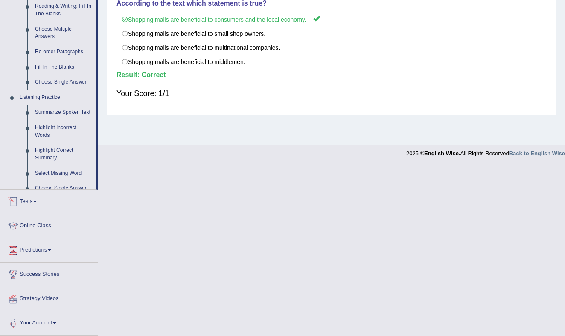
scroll to position [364, 0]
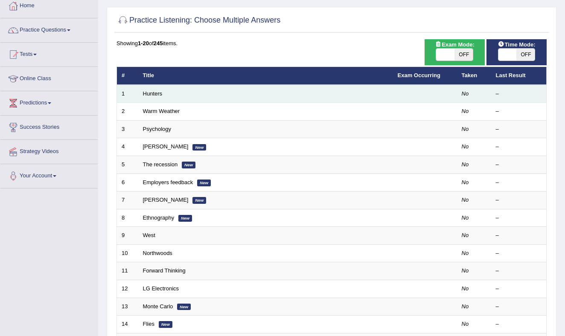
scroll to position [49, 0]
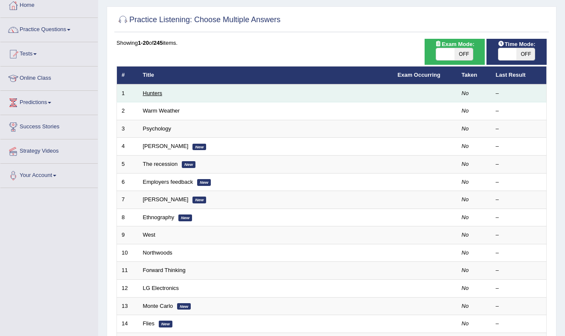
click at [159, 91] on link "Hunters" at bounding box center [153, 93] width 20 height 6
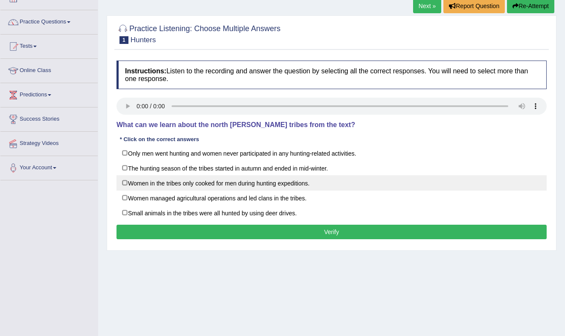
scroll to position [58, 0]
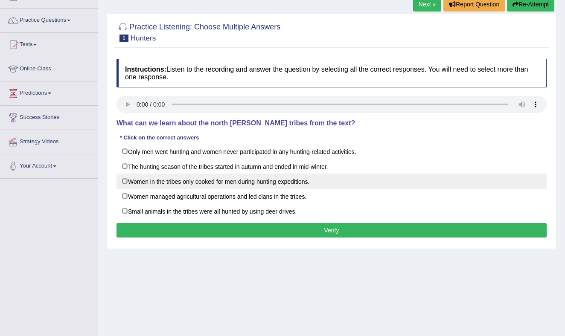
click at [124, 178] on label "Women in the tribes only cooked for men during hunting expeditions." at bounding box center [331, 181] width 430 height 15
checkbox input "true"
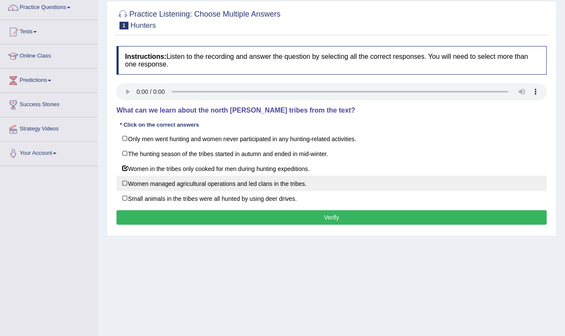
scroll to position [74, 0]
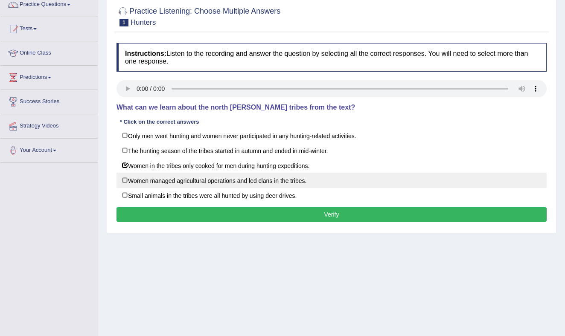
click at [125, 179] on label "Women managed agricultural operations and led clans in the tribes." at bounding box center [331, 180] width 430 height 15
checkbox input "true"
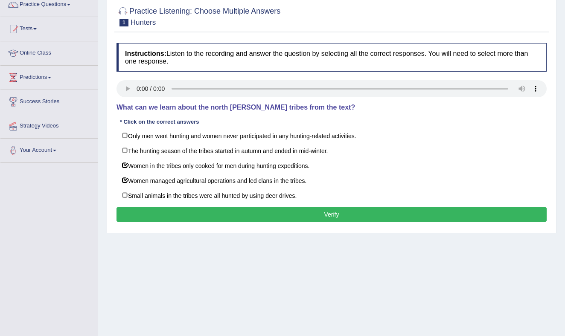
click at [282, 215] on button "Verify" at bounding box center [331, 214] width 430 height 15
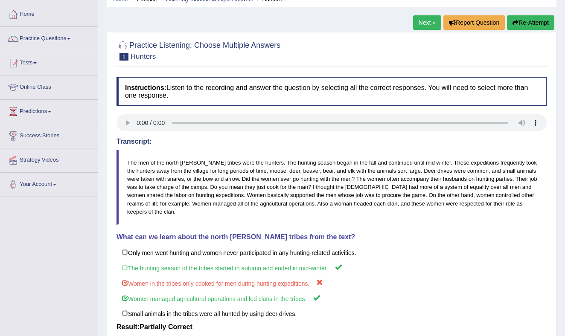
scroll to position [0, 0]
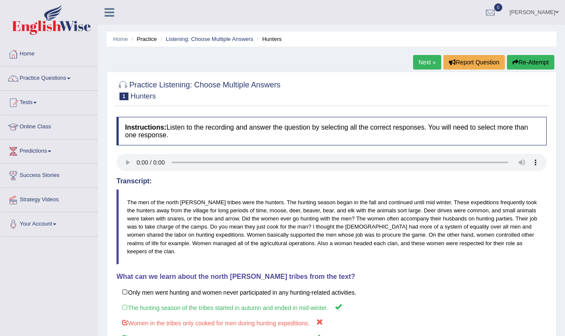
click at [426, 59] on link "Next »" at bounding box center [427, 62] width 28 height 15
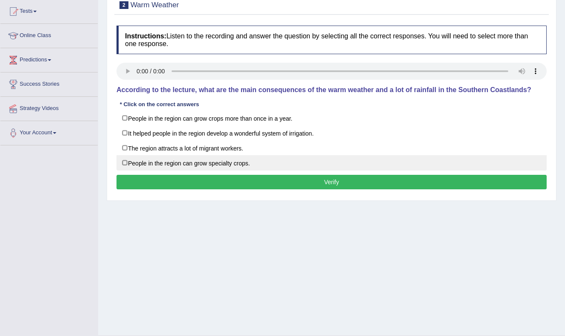
scroll to position [92, 0]
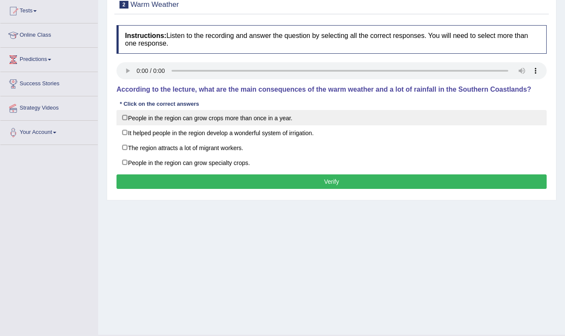
click at [125, 117] on label "People in the region can grow crops more than once in a year." at bounding box center [331, 117] width 430 height 15
checkbox input "true"
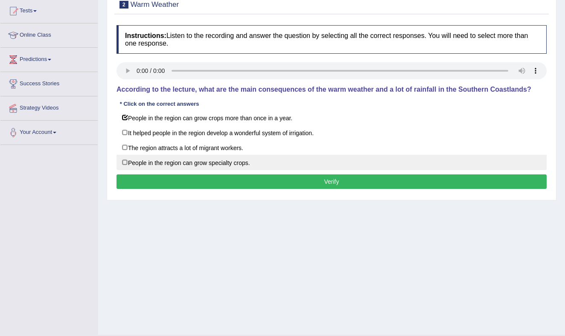
click at [126, 160] on label "People in the region can grow specialty crops." at bounding box center [331, 162] width 430 height 15
checkbox input "true"
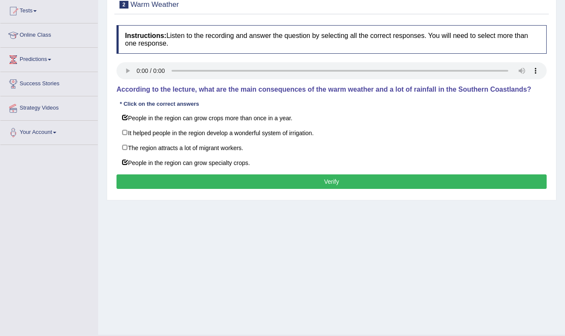
click at [289, 179] on button "Verify" at bounding box center [331, 181] width 430 height 15
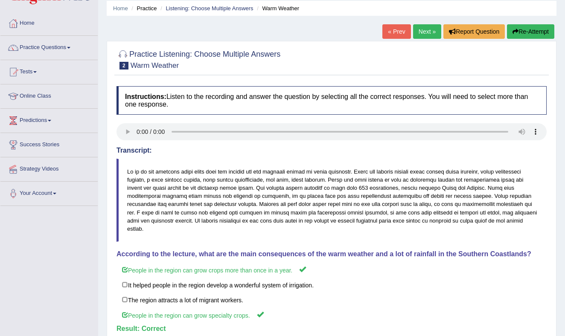
scroll to position [0, 0]
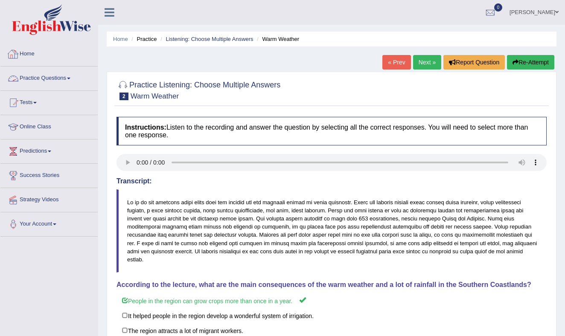
click at [72, 77] on link "Practice Questions" at bounding box center [48, 77] width 97 height 21
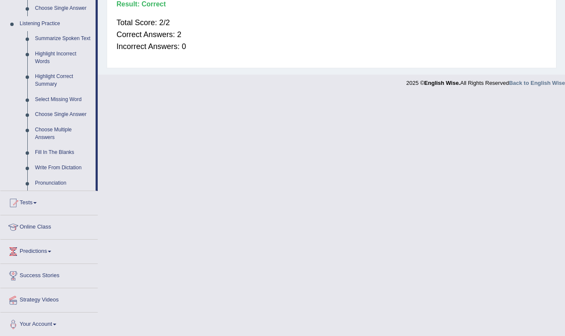
scroll to position [356, 0]
click at [63, 159] on link "Fill In The Blanks" at bounding box center [63, 152] width 64 height 15
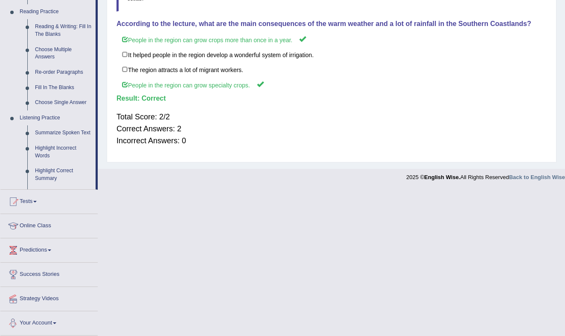
scroll to position [364, 0]
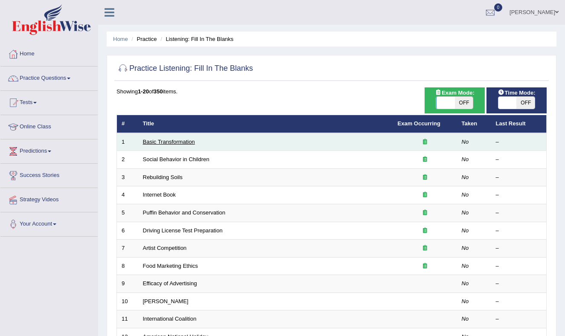
click at [188, 142] on link "Basic Transformation" at bounding box center [169, 142] width 52 height 6
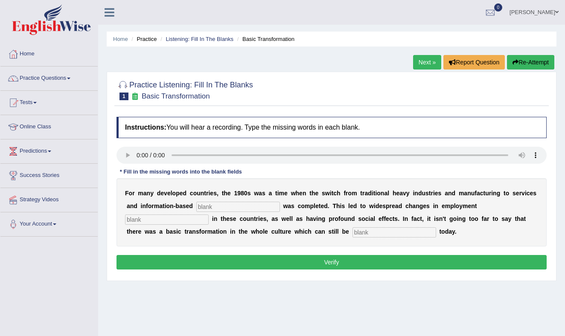
click at [352, 228] on input "text" at bounding box center [394, 232] width 84 height 10
type input "O"
type input "OBSERVE"
click at [209, 215] on input "text" at bounding box center [167, 220] width 84 height 10
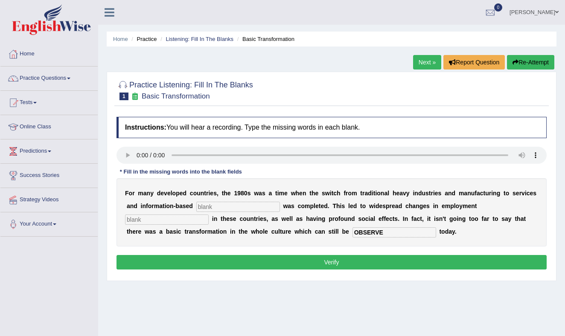
click at [209, 215] on input "text" at bounding box center [167, 220] width 84 height 10
click at [222, 208] on input "text" at bounding box center [238, 207] width 84 height 10
click at [352, 230] on input "OBSERVE" at bounding box center [394, 232] width 84 height 10
click at [240, 206] on input "text" at bounding box center [238, 207] width 84 height 10
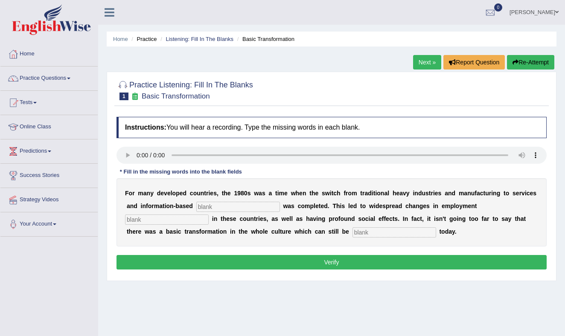
click at [209, 205] on input "text" at bounding box center [238, 207] width 84 height 10
click at [211, 205] on input "text" at bounding box center [238, 207] width 84 height 10
click at [210, 205] on input "text" at bounding box center [238, 207] width 84 height 10
click at [211, 206] on input "text" at bounding box center [238, 207] width 84 height 10
type input "INTERPRICE"
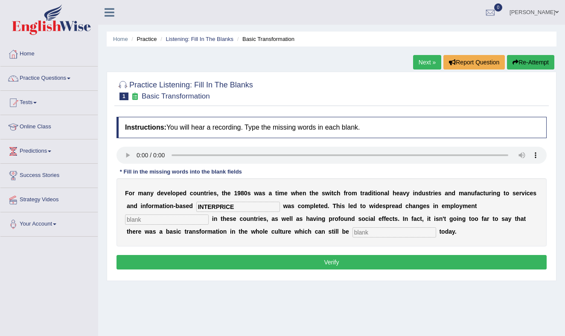
click at [209, 215] on input "text" at bounding box center [167, 220] width 84 height 10
type input "PATTEREN"
click at [352, 229] on input "text" at bounding box center [394, 232] width 84 height 10
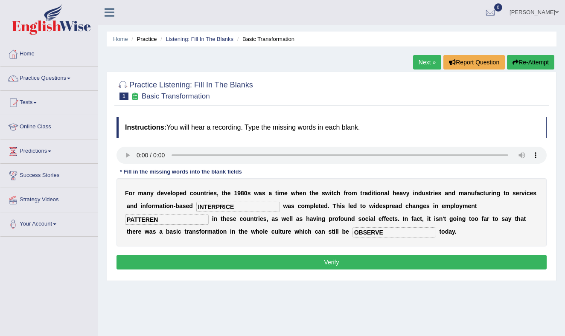
type input "OBSERVE"
click at [340, 261] on button "Verify" at bounding box center [331, 262] width 430 height 15
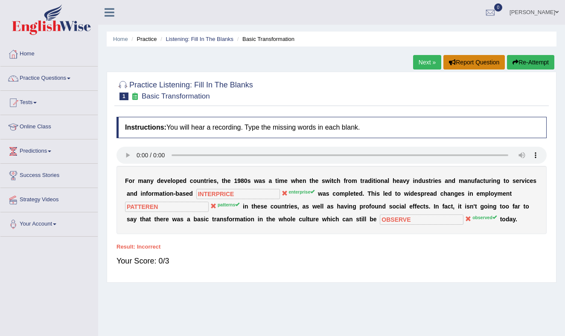
scroll to position [3, 0]
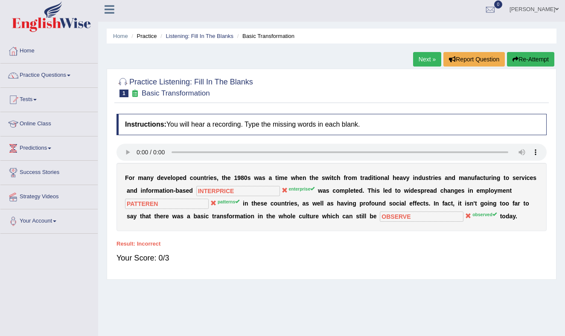
click at [422, 60] on link "Next »" at bounding box center [427, 59] width 28 height 15
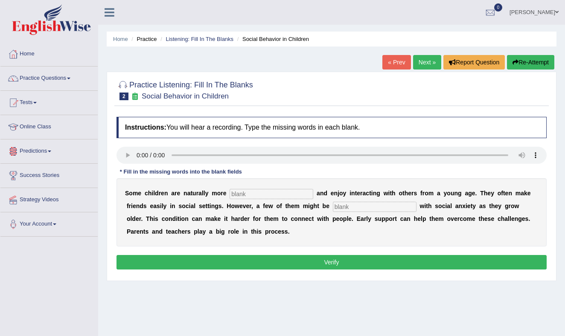
click at [247, 194] on input "text" at bounding box center [271, 194] width 84 height 10
type input "SOCIALABLE"
click at [344, 208] on input "text" at bounding box center [375, 207] width 84 height 10
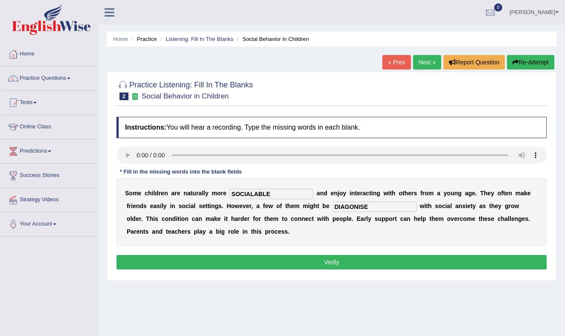
type input "DIAGONISE"
click at [330, 261] on button "Verify" at bounding box center [331, 262] width 430 height 15
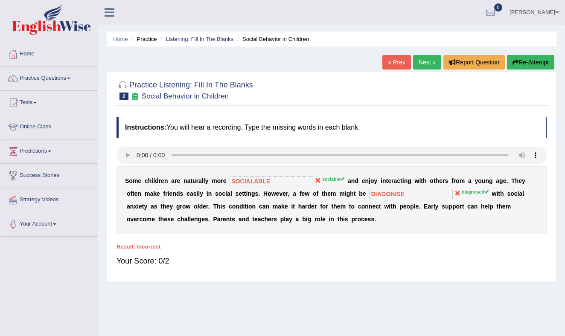
click at [423, 62] on link "Next »" at bounding box center [427, 62] width 28 height 15
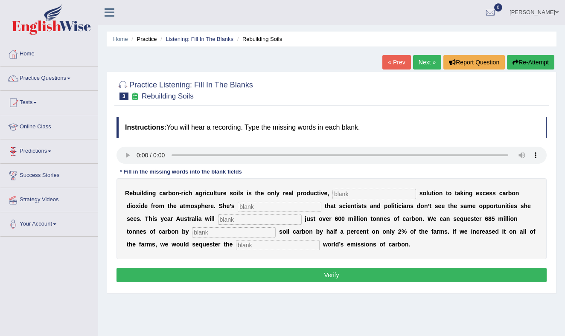
scroll to position [1, 0]
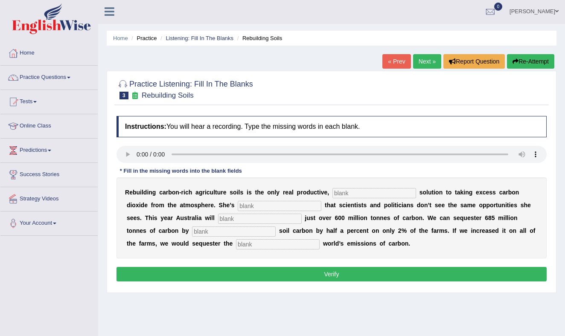
click at [236, 245] on input "text" at bounding box center [278, 244] width 84 height 10
click at [236, 244] on input "text" at bounding box center [278, 244] width 84 height 10
type input "WHOLE"
click at [192, 232] on input "text" at bounding box center [234, 231] width 84 height 10
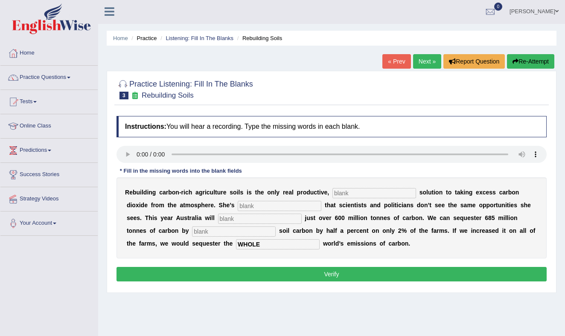
scroll to position [0, 0]
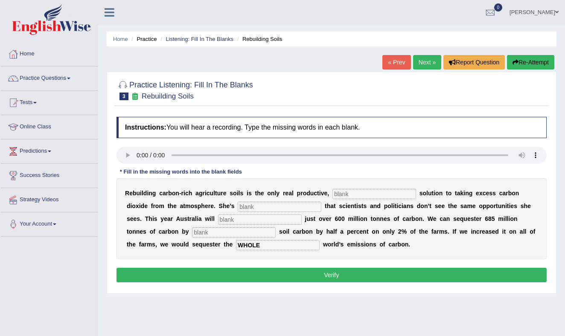
click at [192, 233] on input "text" at bounding box center [234, 232] width 84 height 10
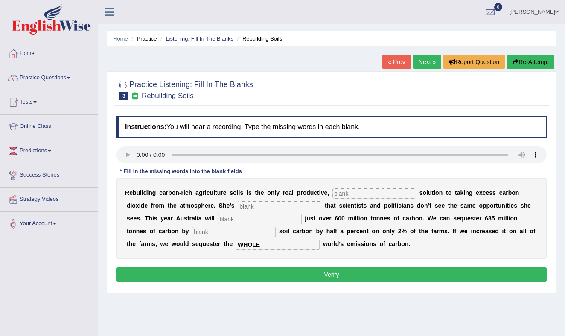
click at [192, 233] on input "text" at bounding box center [234, 232] width 84 height 10
click at [192, 232] on input "text" at bounding box center [234, 232] width 84 height 10
click at [192, 231] on input "text" at bounding box center [234, 232] width 84 height 10
click at [192, 232] on input "text" at bounding box center [234, 232] width 84 height 10
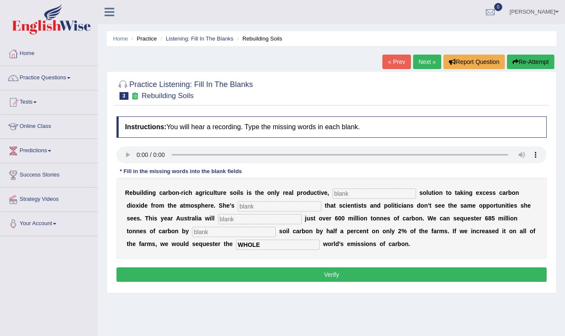
click at [192, 232] on input "text" at bounding box center [234, 232] width 84 height 10
drag, startPoint x: 335, startPoint y: 193, endPoint x: 336, endPoint y: 198, distance: 5.1
click at [335, 193] on input "text" at bounding box center [374, 194] width 84 height 10
click at [333, 194] on input "text" at bounding box center [374, 194] width 84 height 10
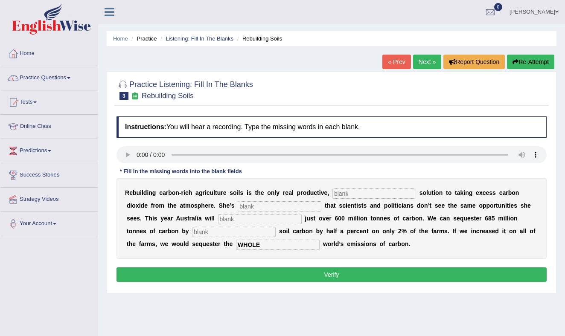
drag, startPoint x: 348, startPoint y: 193, endPoint x: 361, endPoint y: 198, distance: 14.4
click at [348, 193] on input "text" at bounding box center [374, 194] width 84 height 10
click at [341, 194] on input "text" at bounding box center [374, 194] width 84 height 10
click at [334, 192] on input "text" at bounding box center [374, 194] width 84 height 10
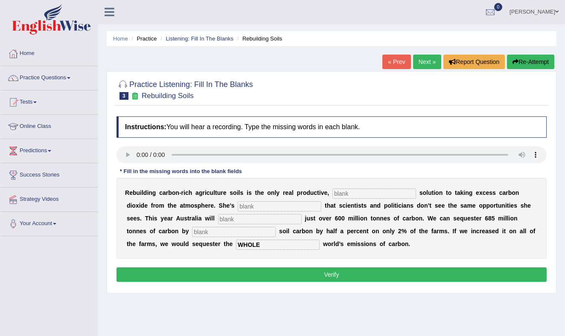
click at [334, 192] on input "text" at bounding box center [374, 194] width 84 height 10
type input "PERMANENT"
click at [238, 207] on input "text" at bounding box center [280, 206] width 84 height 10
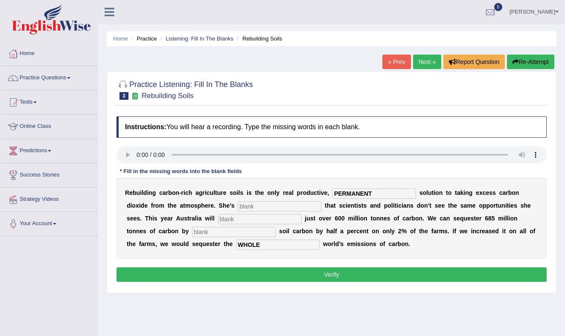
click at [238, 208] on input "text" at bounding box center [280, 206] width 84 height 10
type input "FURSHTED"
click at [218, 219] on input "text" at bounding box center [260, 219] width 84 height 10
click at [218, 218] on input "text" at bounding box center [260, 219] width 84 height 10
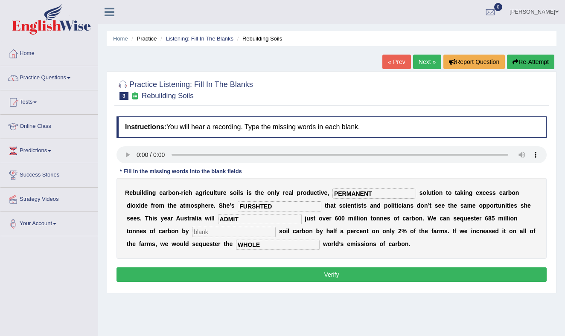
type input "ADMIT"
click at [192, 231] on input "text" at bounding box center [234, 232] width 84 height 10
drag, startPoint x: 127, startPoint y: 231, endPoint x: 142, endPoint y: 232, distance: 15.4
click at [192, 231] on input "text" at bounding box center [234, 232] width 84 height 10
type input "INCREASING"
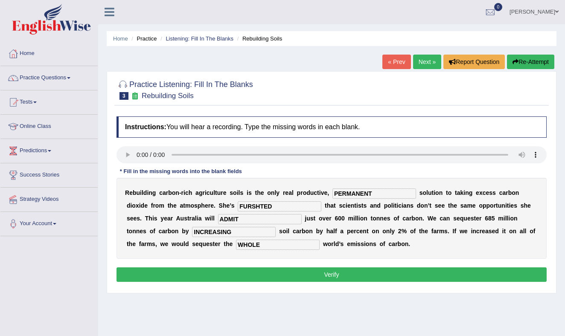
click at [216, 273] on button "Verify" at bounding box center [331, 274] width 430 height 15
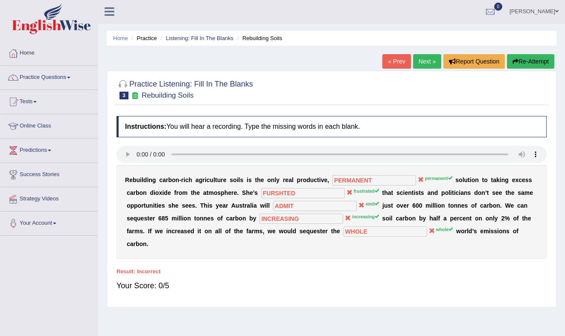
click at [533, 59] on button "Re-Attempt" at bounding box center [530, 61] width 47 height 15
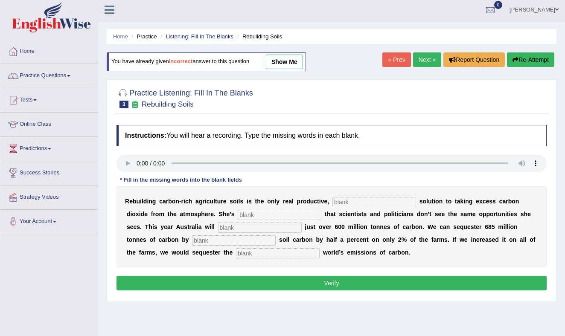
scroll to position [2, 0]
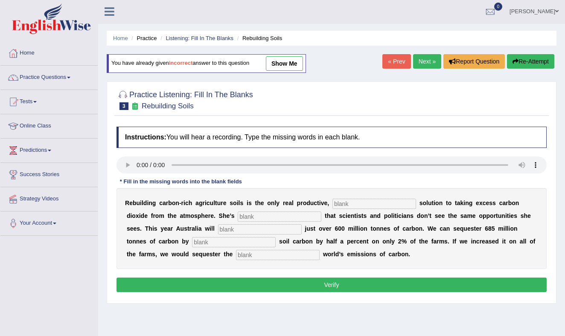
click at [236, 250] on input "text" at bounding box center [278, 255] width 84 height 10
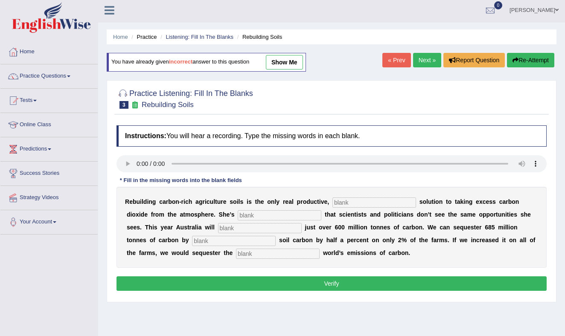
type input "W"
type input "whole"
drag, startPoint x: 128, startPoint y: 240, endPoint x: 132, endPoint y: 243, distance: 4.8
click at [192, 240] on input "text" at bounding box center [234, 241] width 84 height 10
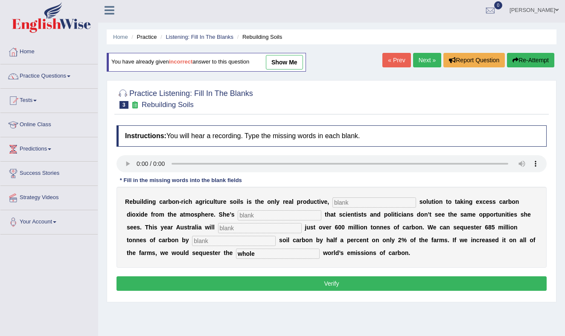
drag, startPoint x: 127, startPoint y: 241, endPoint x: 138, endPoint y: 244, distance: 12.1
click at [192, 241] on input "text" at bounding box center [234, 241] width 84 height 10
click at [334, 198] on input "text" at bounding box center [374, 202] width 84 height 10
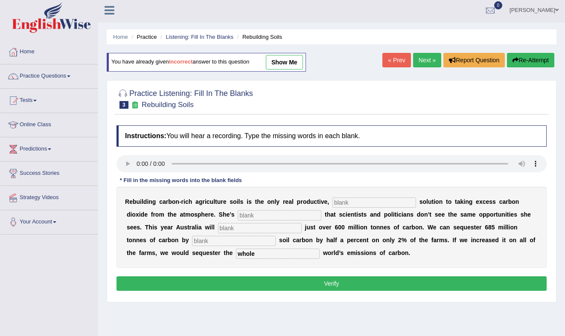
click at [334, 199] on input "text" at bounding box center [374, 202] width 84 height 10
click at [332, 201] on input "text" at bounding box center [374, 202] width 84 height 10
drag, startPoint x: 333, startPoint y: 201, endPoint x: 338, endPoint y: 201, distance: 5.5
click at [333, 201] on input "text" at bounding box center [374, 202] width 84 height 10
click at [333, 202] on input "text" at bounding box center [374, 202] width 84 height 10
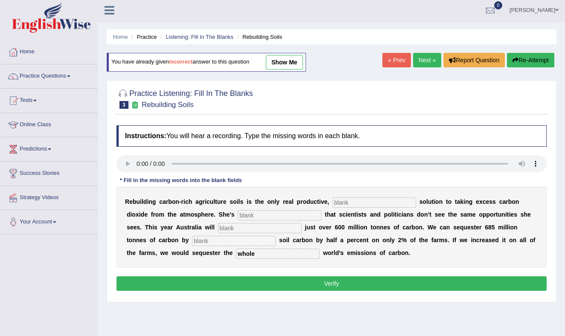
drag, startPoint x: 334, startPoint y: 202, endPoint x: 343, endPoint y: 202, distance: 9.4
click at [334, 202] on input "text" at bounding box center [374, 202] width 84 height 10
click at [349, 203] on input "text" at bounding box center [374, 202] width 84 height 10
click at [348, 204] on input "text" at bounding box center [374, 202] width 84 height 10
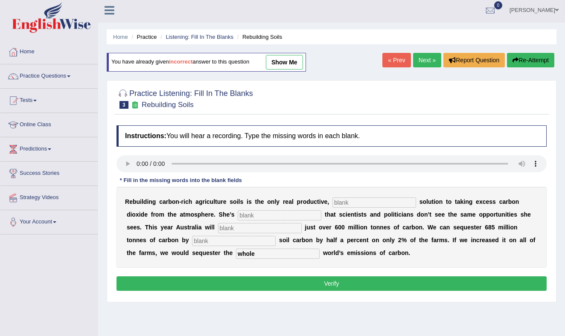
type input "P"
type input "permanet"
click at [238, 214] on input "text" at bounding box center [280, 215] width 84 height 10
click at [238, 215] on input "text" at bounding box center [280, 215] width 84 height 10
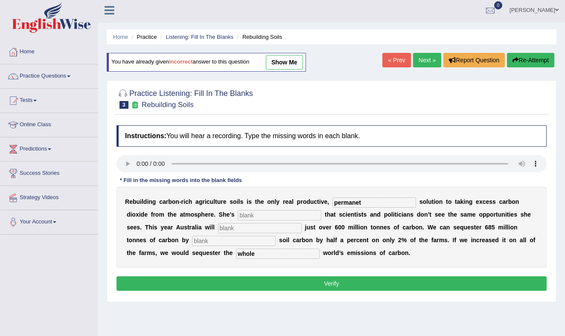
drag, startPoint x: 215, startPoint y: 212, endPoint x: 218, endPoint y: 217, distance: 5.2
click at [238, 212] on input "text" at bounding box center [280, 215] width 84 height 10
click at [238, 215] on input "text" at bounding box center [280, 215] width 84 height 10
click at [238, 216] on input "text" at bounding box center [280, 215] width 84 height 10
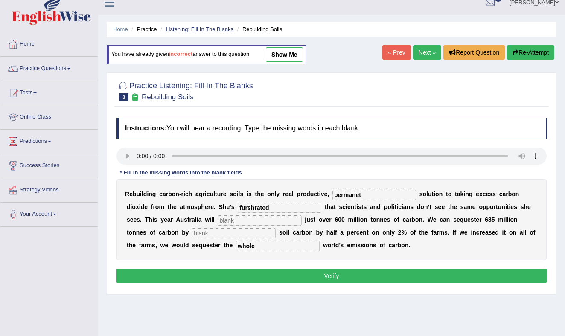
scroll to position [11, 0]
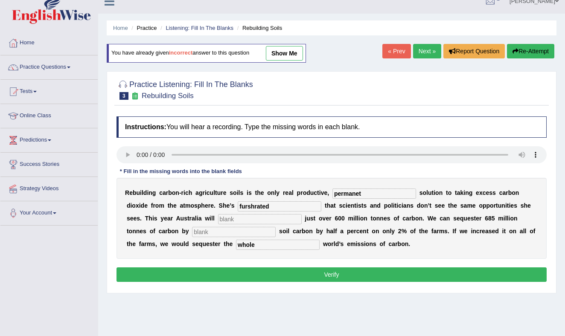
type input "furshrated"
click at [218, 220] on input "text" at bounding box center [260, 219] width 84 height 10
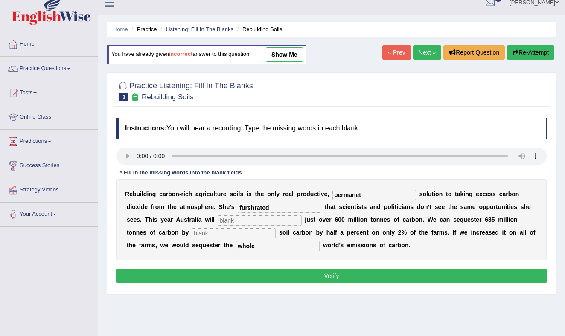
click at [218, 220] on input "text" at bounding box center [260, 220] width 84 height 10
type input "emit"
drag, startPoint x: 150, startPoint y: 230, endPoint x: 145, endPoint y: 234, distance: 6.7
click at [192, 230] on input "text" at bounding box center [234, 233] width 84 height 10
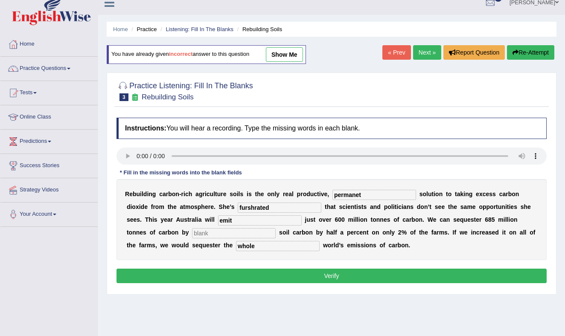
click at [192, 232] on input "text" at bounding box center [234, 233] width 84 height 10
type input "increasing"
click at [263, 278] on button "Verify" at bounding box center [331, 276] width 430 height 15
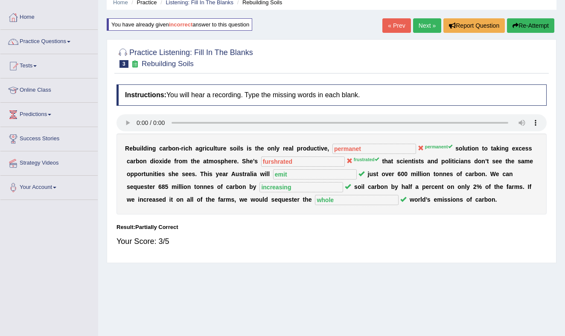
scroll to position [40, 0]
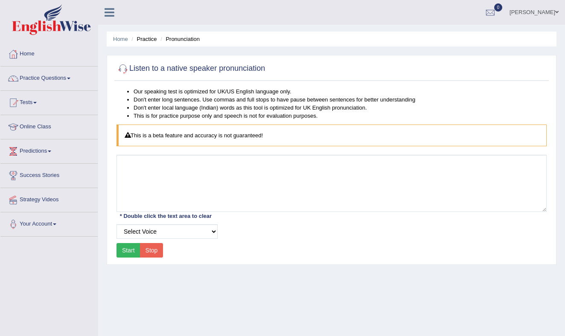
scroll to position [1, 0]
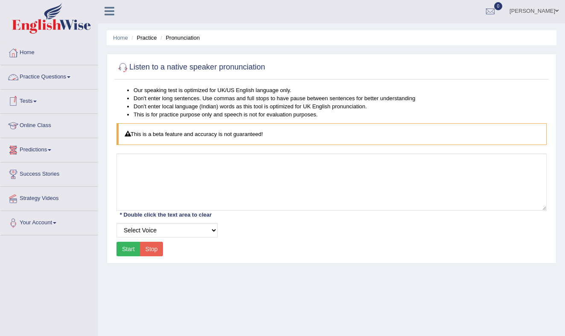
click at [74, 75] on link "Practice Questions" at bounding box center [48, 75] width 97 height 21
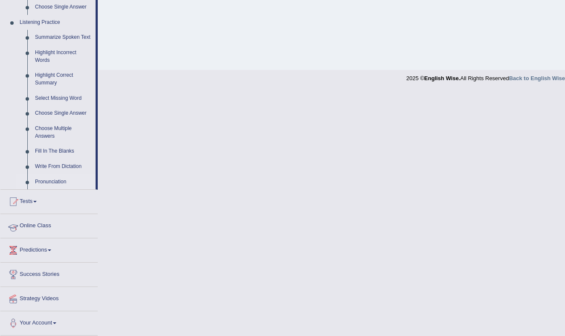
scroll to position [364, 0]
click at [60, 164] on link "Write From Dictation" at bounding box center [63, 166] width 64 height 15
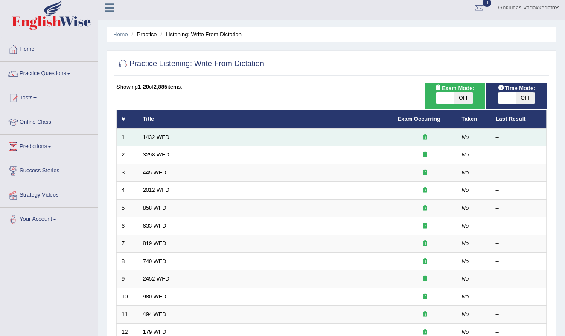
scroll to position [10, 0]
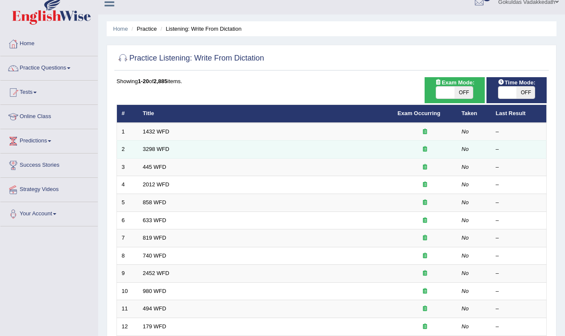
click at [167, 142] on tbody "1 [DATE] WFD No – 2 3298 WFD No – 3 445 WFD No – 4 [DATE] WFD No – 5 858 WFD No…" at bounding box center [331, 300] width 429 height 355
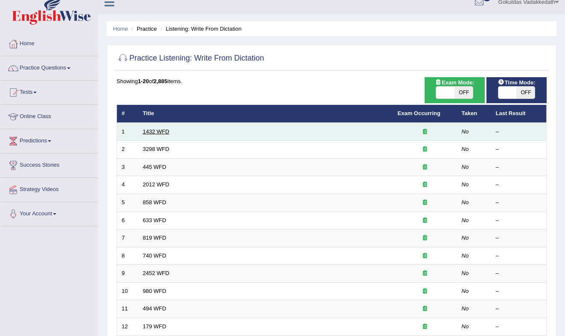
click at [165, 131] on link "1432 WFD" at bounding box center [156, 131] width 26 height 6
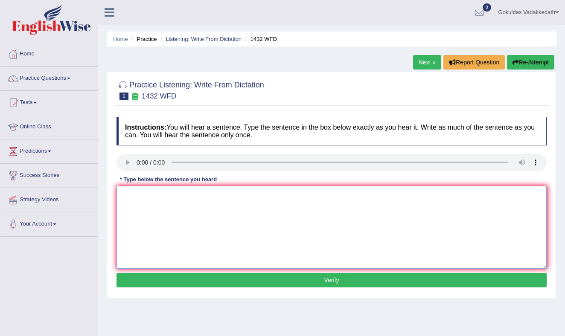
click at [174, 220] on textarea at bounding box center [331, 227] width 430 height 83
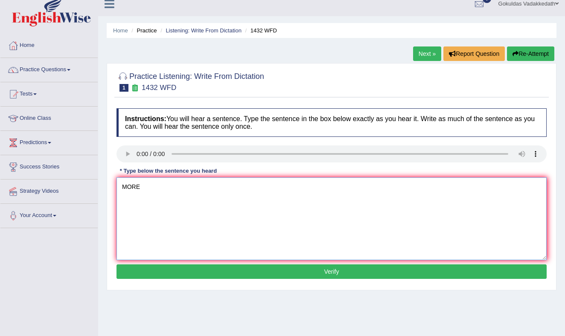
type textarea "MORE"
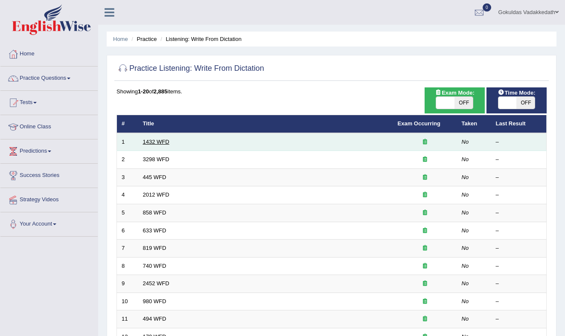
click at [156, 141] on link "1432 WFD" at bounding box center [156, 142] width 26 height 6
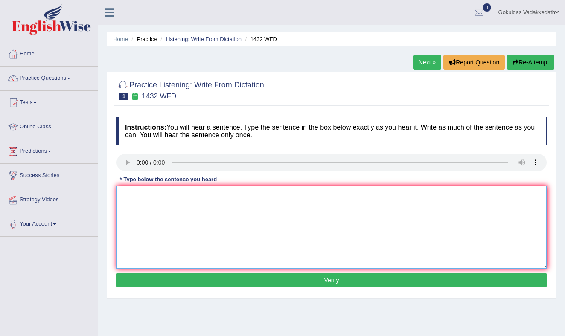
click at [159, 209] on textarea at bounding box center [331, 227] width 430 height 83
type textarea "m"
type textarea "More physcial acitivites is more benifal for your health."
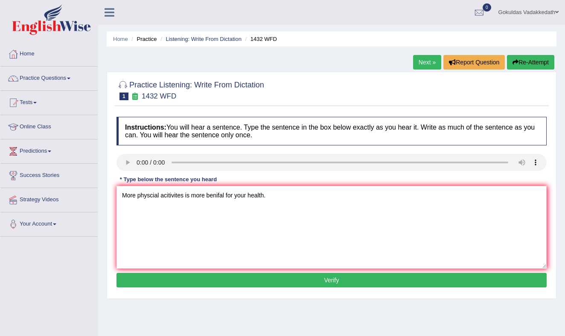
scroll to position [1, 0]
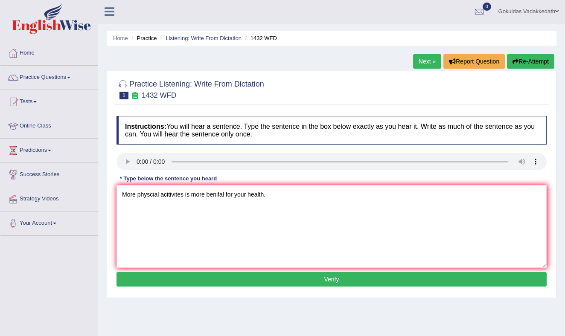
click at [332, 280] on button "Verify" at bounding box center [331, 279] width 430 height 15
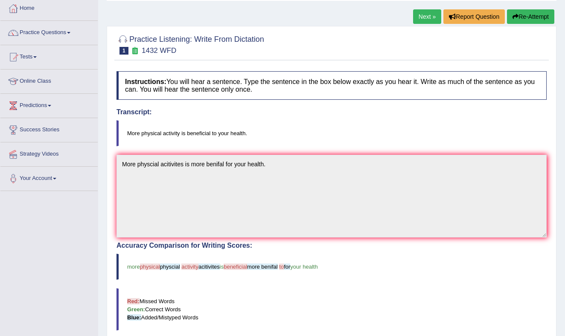
scroll to position [0, 0]
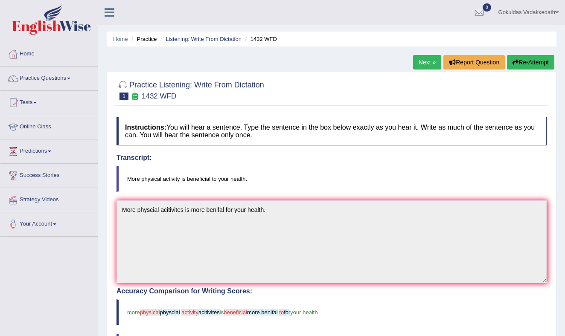
click at [427, 61] on link "Next »" at bounding box center [427, 62] width 28 height 15
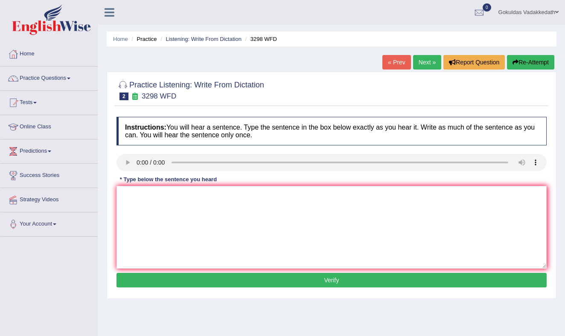
click at [371, 17] on ul "[PERSON_NAME] Toggle navigation Username: Chefgokul Access Type: Online Subscri…" at bounding box center [401, 12] width 327 height 24
click at [146, 203] on textarea at bounding box center [331, 227] width 430 height 83
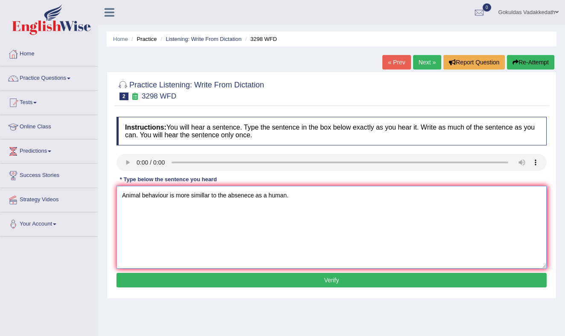
drag, startPoint x: 169, startPoint y: 195, endPoint x: 176, endPoint y: 216, distance: 21.4
click at [169, 197] on textarea "Animal behaviour is more simillar to the absenece as a human." at bounding box center [331, 227] width 430 height 83
drag, startPoint x: 193, startPoint y: 196, endPoint x: 194, endPoint y: 212, distance: 15.8
click at [192, 204] on textarea "Animal behaviour apperas instint is more simillar to the absenece as a human." at bounding box center [331, 227] width 430 height 83
click at [201, 224] on textarea "Animal behaviour apperas instint is more simillar to the absenece as a human." at bounding box center [331, 227] width 430 height 83
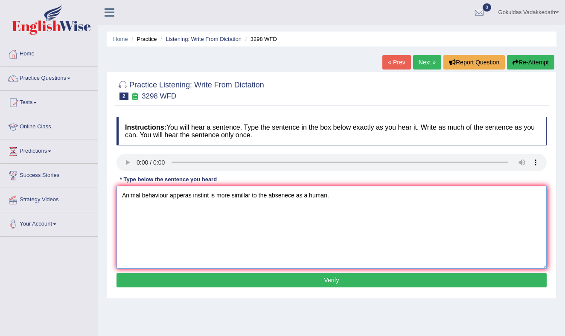
drag, startPoint x: 193, startPoint y: 195, endPoint x: 197, endPoint y: 216, distance: 21.2
click at [192, 198] on textarea "Animal behaviour apperas instint is more simillar to the absenece as a human." at bounding box center [331, 227] width 430 height 83
drag, startPoint x: 261, startPoint y: 196, endPoint x: 263, endPoint y: 217, distance: 21.1
click at [260, 200] on textarea "Animal behaviour apperas to contain instint is more simillar to the absenece as…" at bounding box center [331, 227] width 430 height 83
drag, startPoint x: 339, startPoint y: 197, endPoint x: 340, endPoint y: 202, distance: 4.9
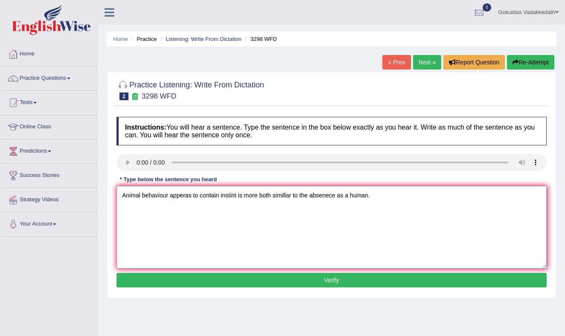
click at [339, 198] on textarea "Animal behaviour apperas to contain instint is more both simillar to the absene…" at bounding box center [331, 227] width 430 height 83
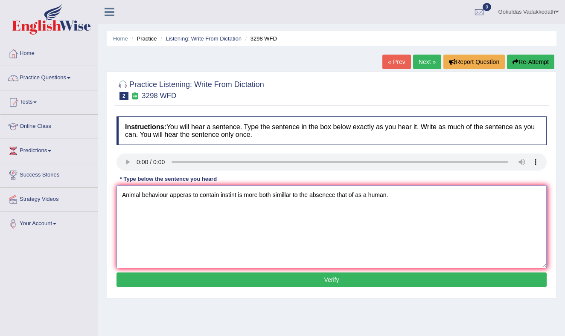
type textarea "Animal behaviour apperas to contain instint is more both simillar to the absene…"
click at [347, 278] on button "Verify" at bounding box center [331, 280] width 430 height 15
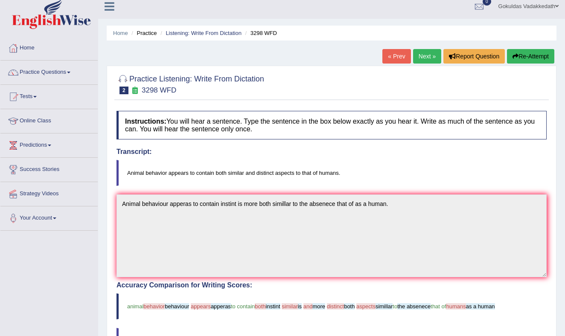
scroll to position [0, 0]
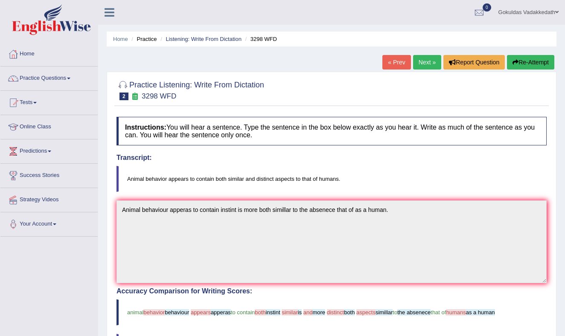
click at [418, 62] on link "Next »" at bounding box center [427, 62] width 28 height 15
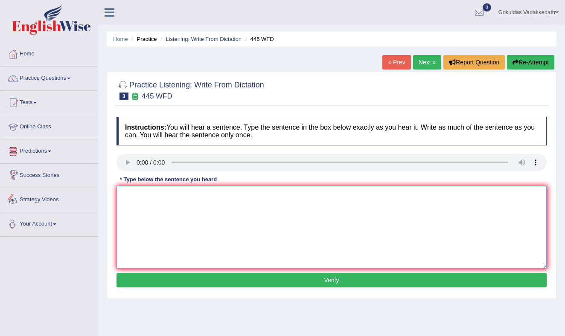
click at [170, 207] on textarea at bounding box center [331, 227] width 430 height 83
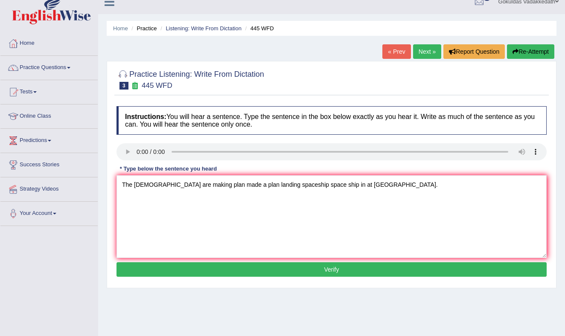
scroll to position [9, 0]
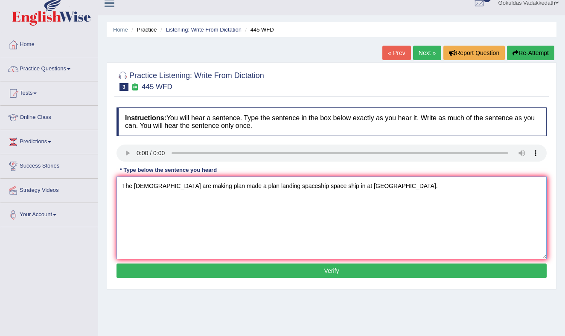
drag, startPoint x: 365, startPoint y: 184, endPoint x: 354, endPoint y: 198, distance: 18.3
click at [364, 184] on textarea "The [DEMOGRAPHIC_DATA] are making plan made a plan landing spaceship space ship…" at bounding box center [331, 218] width 430 height 83
click at [191, 187] on textarea "The [DEMOGRAPHIC_DATA] are making plan made a plan landing spaceship space ship…" at bounding box center [331, 218] width 430 height 83
type textarea "The [DEMOGRAPHIC_DATA] astronate astronates are making plan made a plan landing…"
click at [322, 270] on button "Verify" at bounding box center [331, 271] width 430 height 15
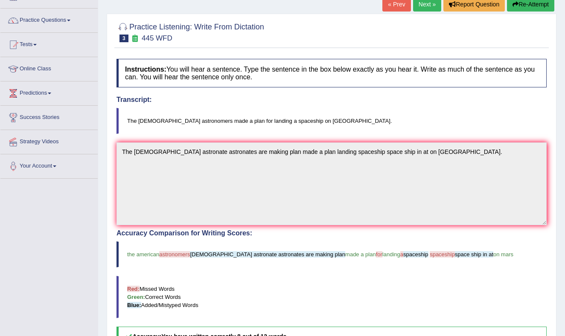
scroll to position [0, 0]
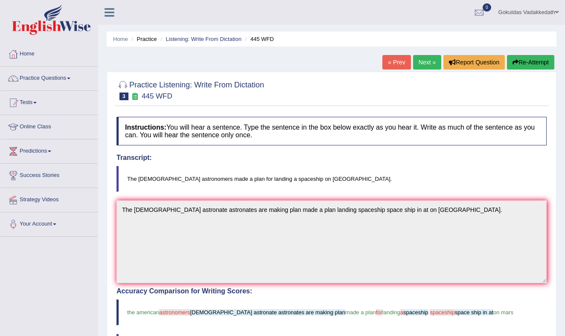
click at [420, 62] on link "Next »" at bounding box center [427, 62] width 28 height 15
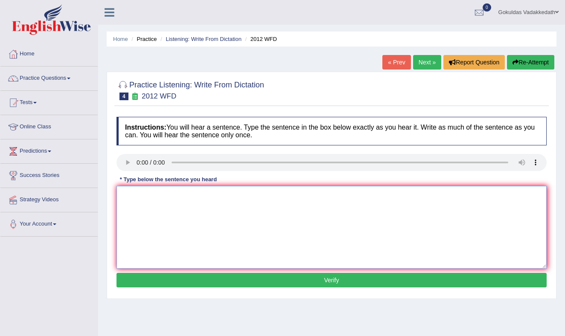
click at [142, 197] on textarea at bounding box center [331, 227] width 430 height 83
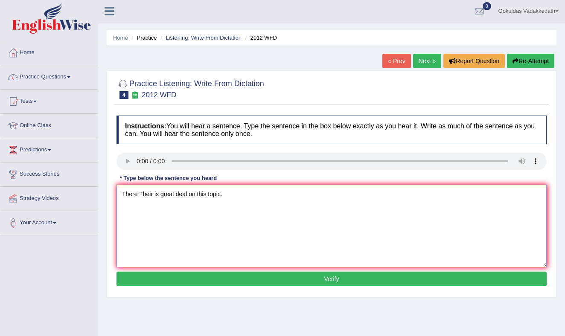
click at [152, 194] on textarea "There Their is great deal on this topic." at bounding box center [331, 226] width 430 height 83
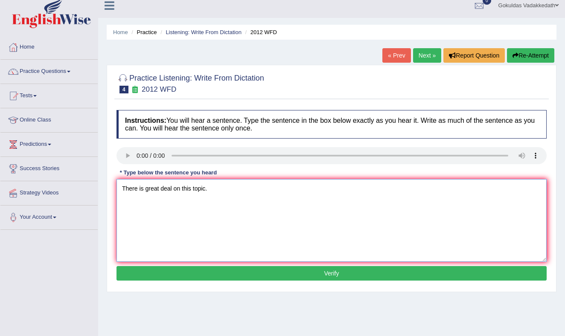
scroll to position [6, 0]
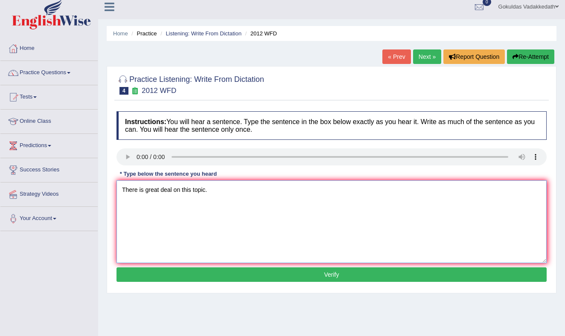
drag, startPoint x: 174, startPoint y: 192, endPoint x: 173, endPoint y: 202, distance: 10.3
click at [174, 192] on textarea "There is great deal on this topic." at bounding box center [331, 221] width 430 height 83
type textarea "There is great deal debate on this topic."
click at [226, 276] on button "Verify" at bounding box center [331, 274] width 430 height 15
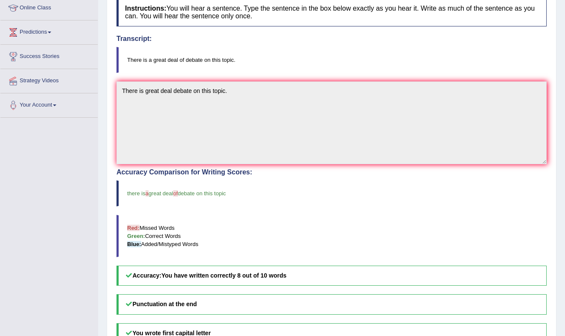
scroll to position [0, 0]
